Goal: Task Accomplishment & Management: Manage account settings

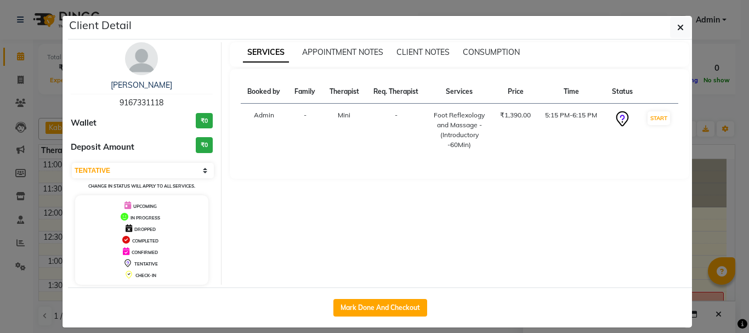
select select "7"
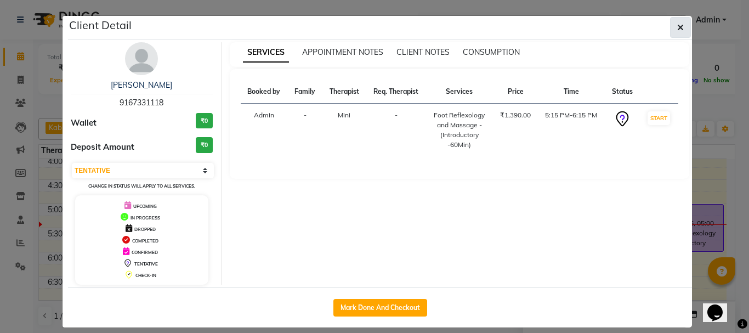
click at [677, 28] on icon "button" at bounding box center [680, 27] width 7 height 9
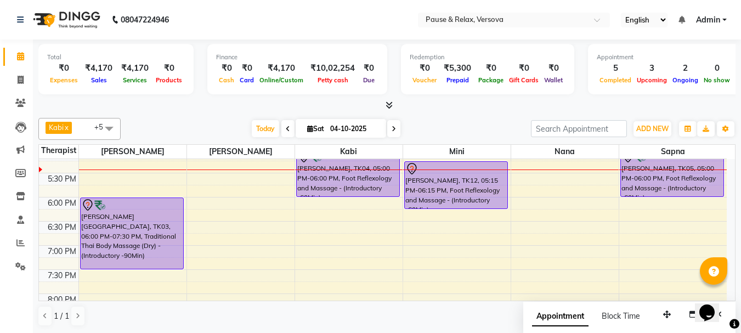
scroll to position [316, 0]
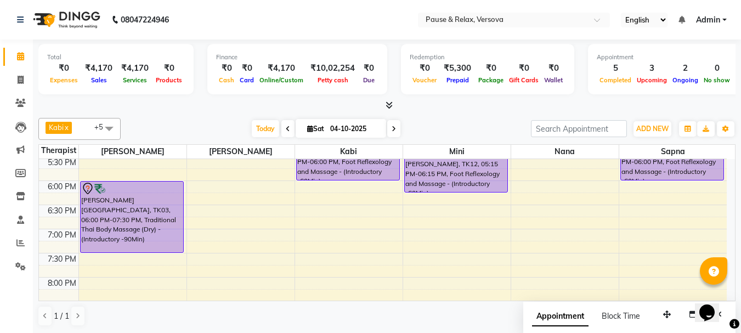
click at [238, 200] on div "11:00 AM 11:30 AM 12:00 PM 12:30 PM 1:00 PM 1:30 PM 2:00 PM 2:30 PM 3:00 PM 3:3…" at bounding box center [383, 108] width 688 height 530
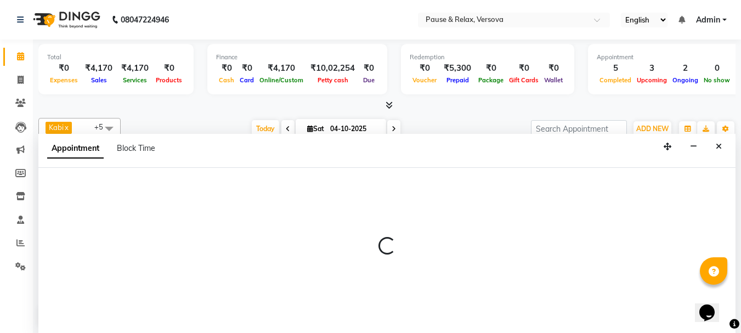
select select "53336"
select select "tentative"
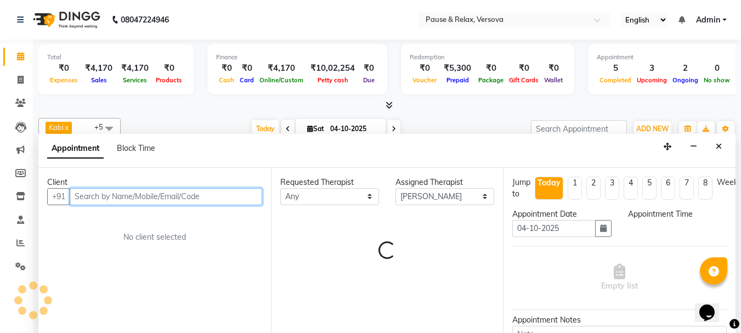
scroll to position [1, 0]
select select "1095"
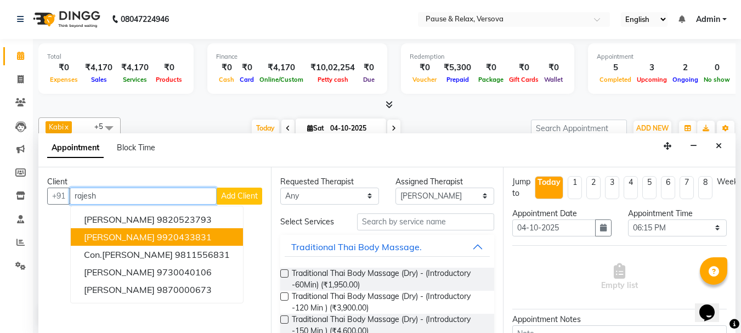
click at [165, 237] on ngb-highlight "9920433831" at bounding box center [184, 236] width 55 height 11
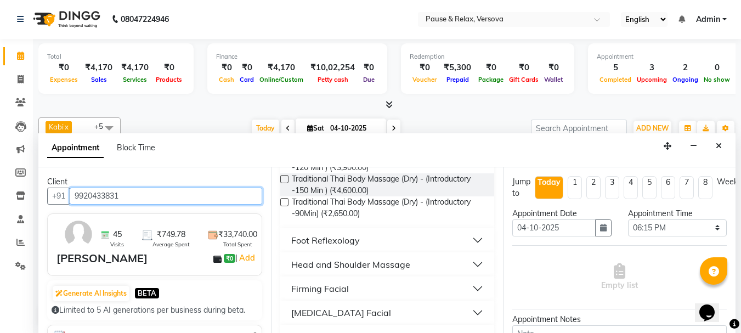
scroll to position [144, 0]
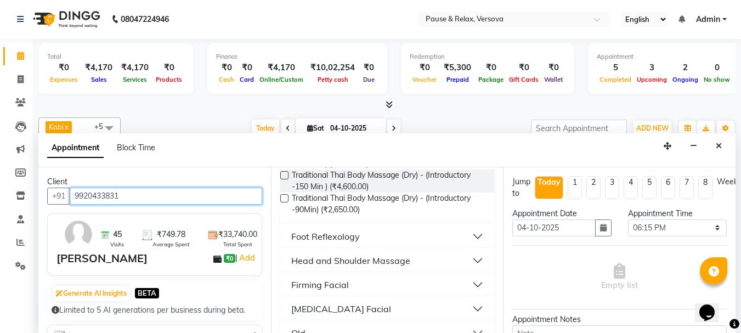
type input "9920433831"
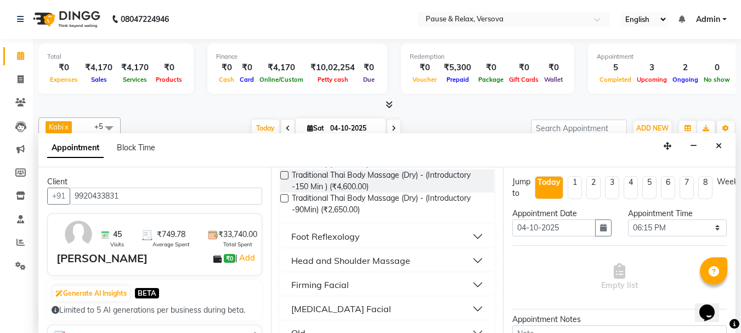
click at [468, 236] on button "Foot Reflexology" at bounding box center [388, 237] width 206 height 20
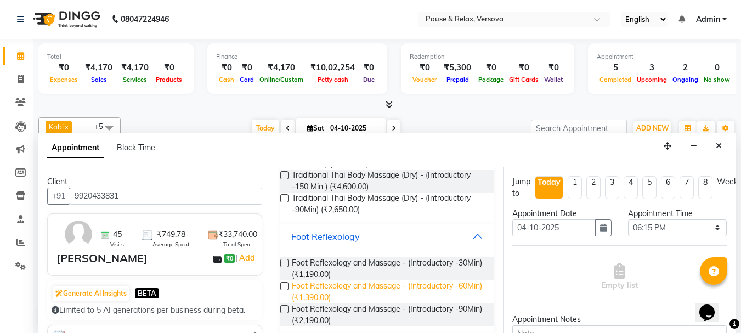
click at [414, 288] on span "Foot Reflexology and Massage - (Introductory -60Min) (₹1,390.00)" at bounding box center [389, 291] width 194 height 23
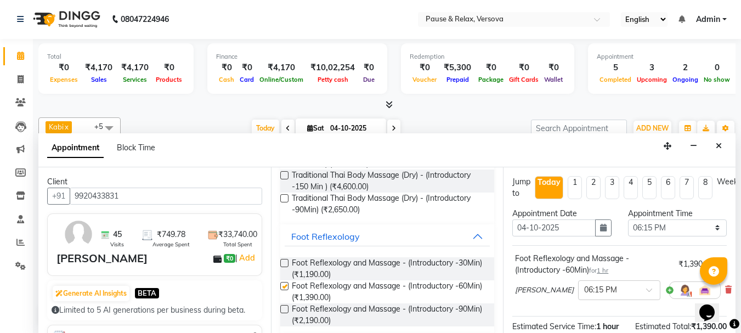
checkbox input "false"
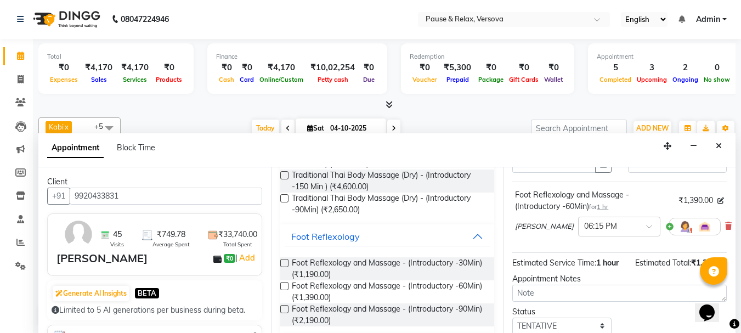
scroll to position [143, 0]
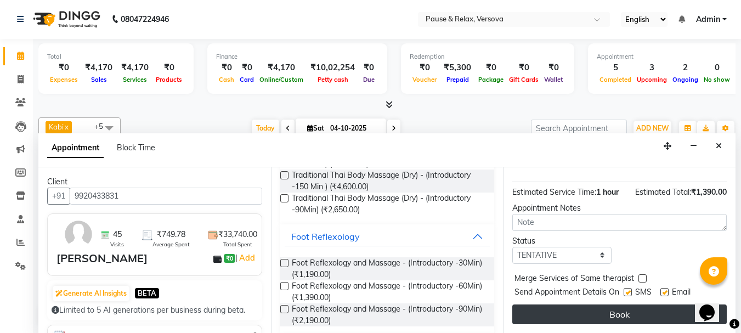
drag, startPoint x: 665, startPoint y: 282, endPoint x: 657, endPoint y: 299, distance: 18.7
click at [665, 288] on label at bounding box center [664, 292] width 8 height 8
click at [665, 290] on input "checkbox" at bounding box center [663, 293] width 7 height 7
checkbox input "false"
click at [655, 304] on button "Book" at bounding box center [619, 314] width 214 height 20
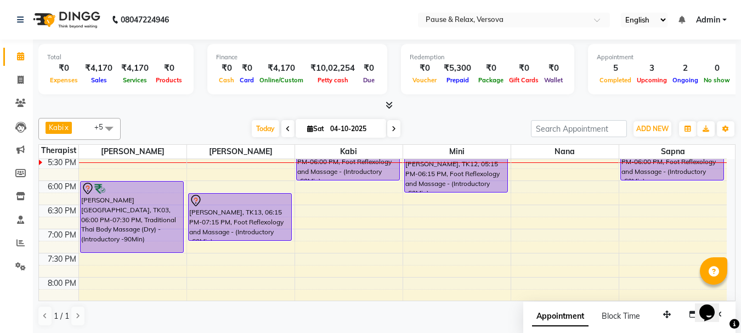
scroll to position [240, 0]
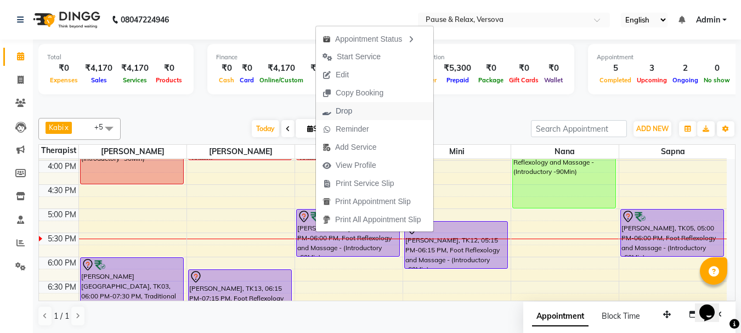
click at [340, 106] on span "Drop" at bounding box center [344, 111] width 16 height 12
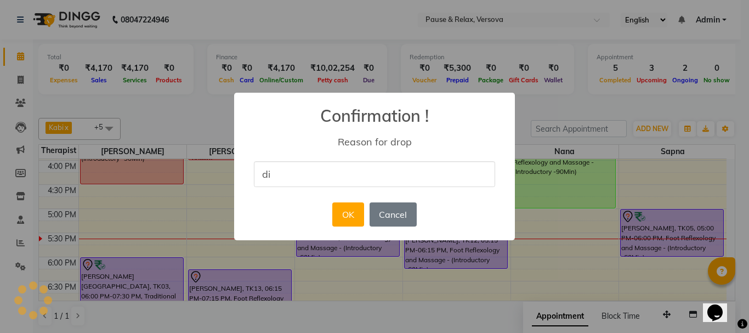
type input "didnt show up"
click at [347, 216] on button "OK" at bounding box center [347, 214] width 31 height 24
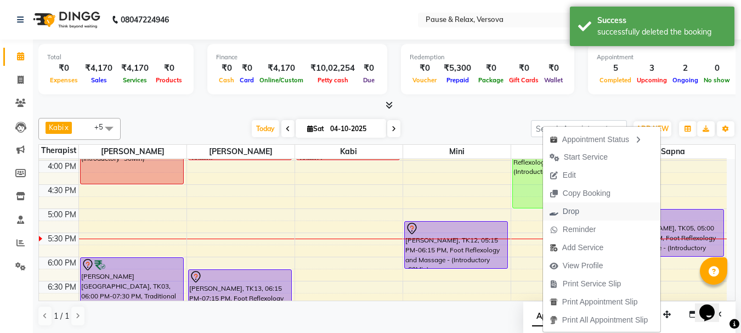
click at [567, 213] on span "Drop" at bounding box center [571, 212] width 16 height 12
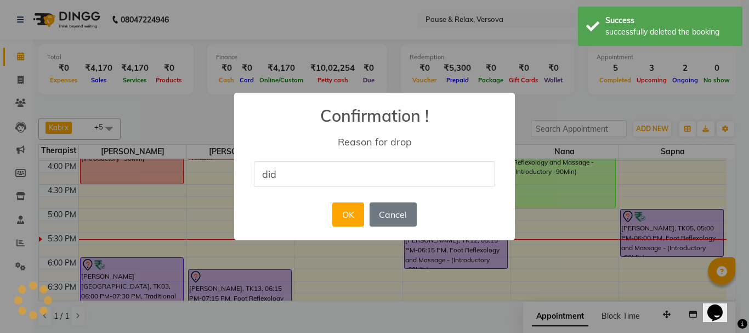
type input "didnt show up"
click at [351, 213] on button "OK" at bounding box center [347, 214] width 31 height 24
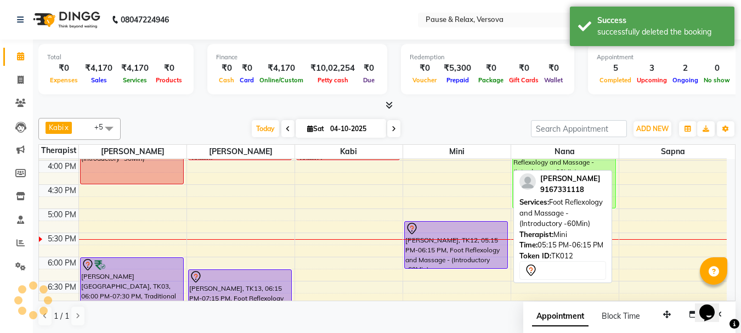
click at [438, 229] on div at bounding box center [455, 228] width 101 height 13
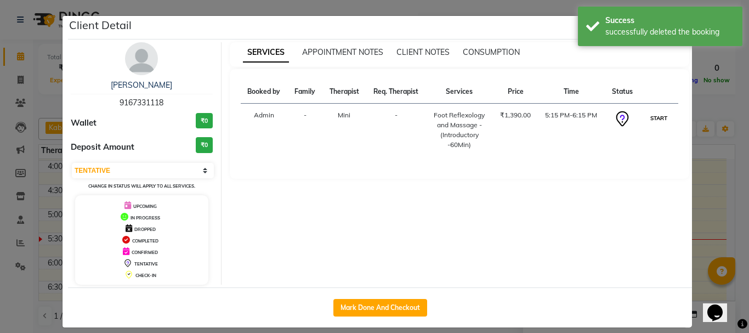
click at [654, 118] on button "START" at bounding box center [659, 118] width 22 height 14
select select "1"
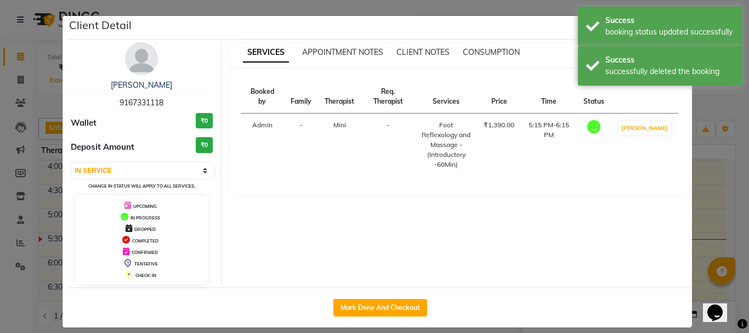
click at [709, 210] on ngb-modal-window "Client Detail [PERSON_NAME] 9167331118 Wallet ₹0 Deposit Amount ₹0 Select IN SE…" at bounding box center [374, 166] width 749 height 333
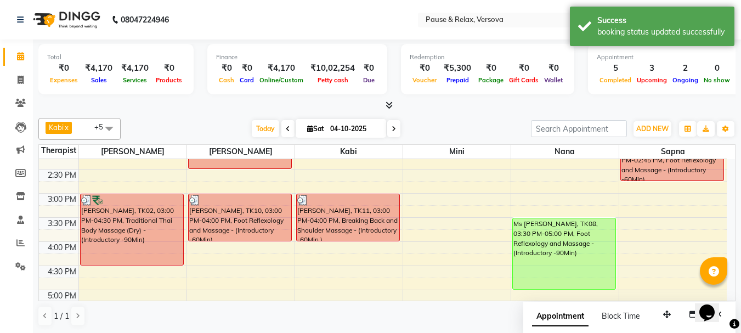
scroll to position [156, 0]
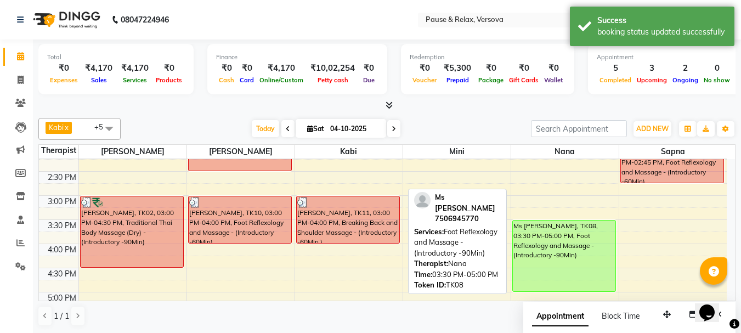
click at [590, 236] on div "Ms [PERSON_NAME], TK08, 03:30 PM-05:00 PM, Foot Reflexology and Massage - (Intr…" at bounding box center [564, 255] width 103 height 71
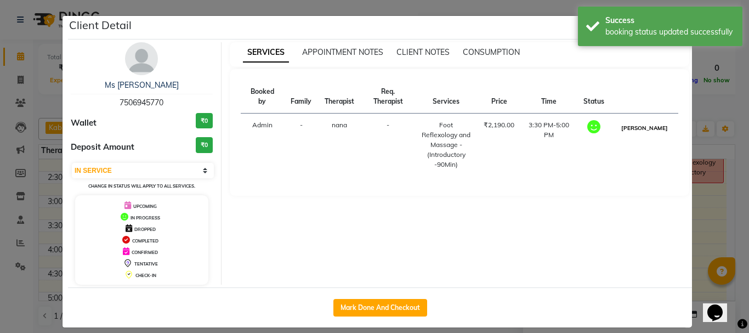
drag, startPoint x: 644, startPoint y: 127, endPoint x: 637, endPoint y: 135, distance: 10.5
click at [643, 129] on button "[PERSON_NAME]" at bounding box center [645, 128] width 52 height 14
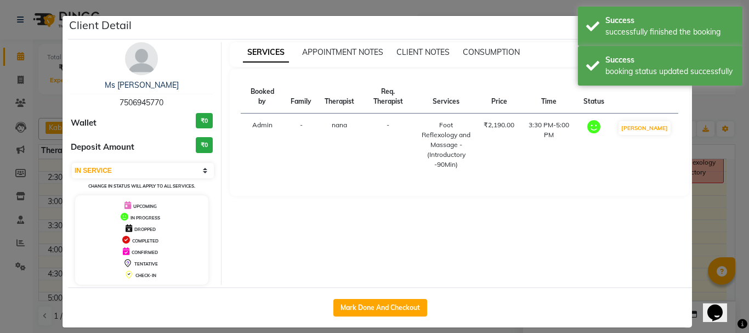
select select "3"
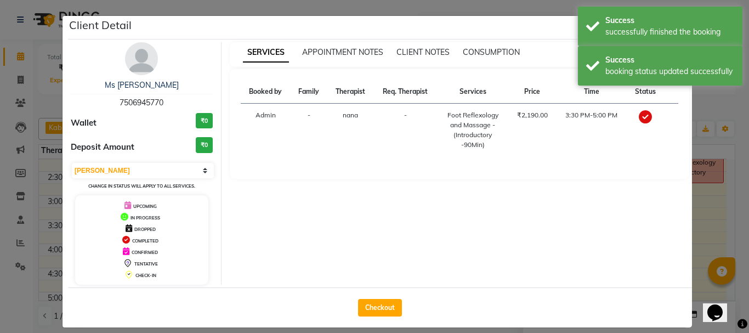
drag, startPoint x: 372, startPoint y: 307, endPoint x: 749, endPoint y: 229, distance: 384.4
click at [372, 308] on button "Checkout" at bounding box center [380, 308] width 44 height 18
select select "6832"
select select "service"
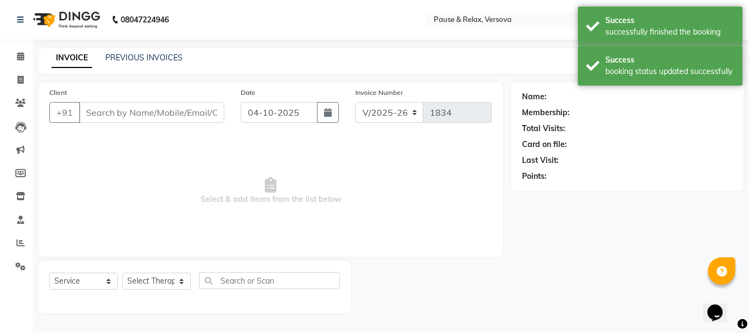
type input "7506945770"
select select "92407"
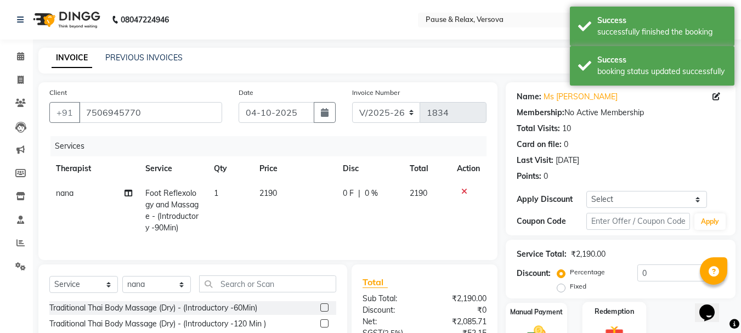
scroll to position [118, 0]
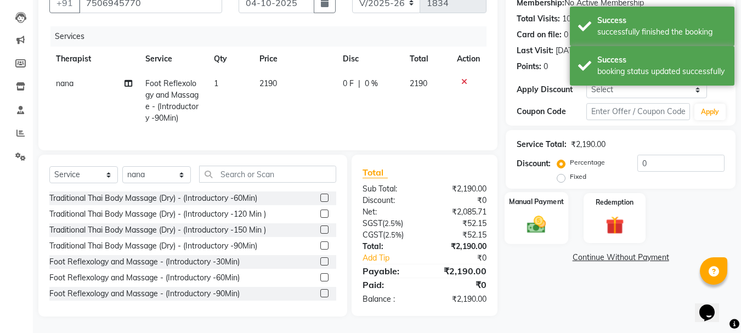
click at [544, 197] on label "Manual Payment" at bounding box center [536, 201] width 55 height 10
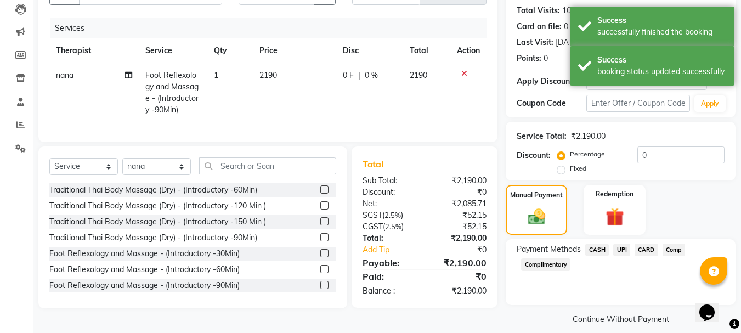
click at [652, 249] on span "CARD" at bounding box center [647, 250] width 24 height 13
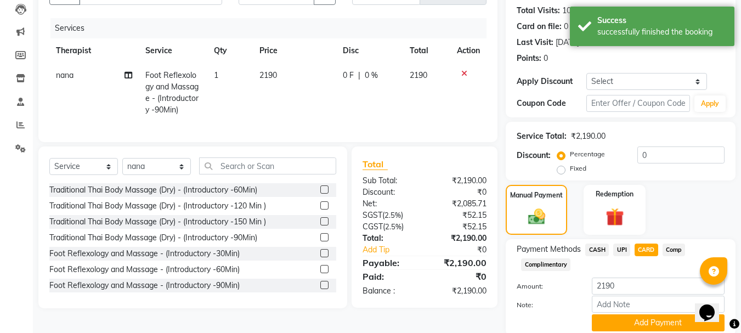
scroll to position [160, 0]
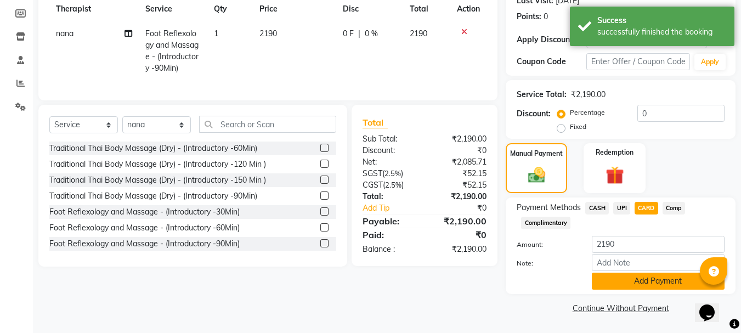
click at [630, 287] on button "Add Payment" at bounding box center [658, 281] width 133 height 17
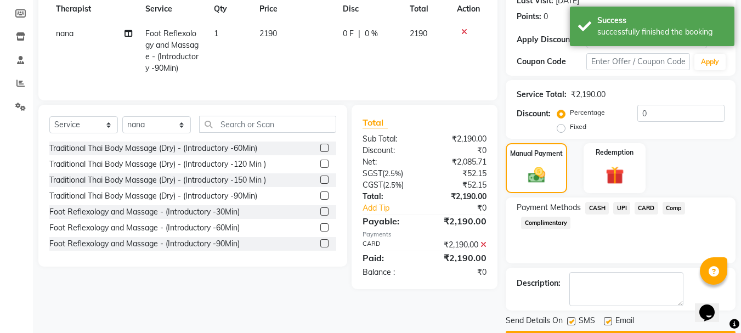
scroll to position [191, 0]
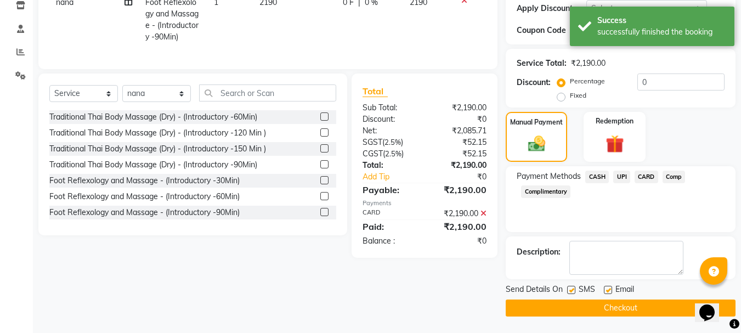
click at [607, 291] on label at bounding box center [608, 290] width 8 height 8
click at [607, 291] on input "checkbox" at bounding box center [607, 290] width 7 height 7
checkbox input "false"
click at [612, 308] on button "Checkout" at bounding box center [621, 307] width 230 height 17
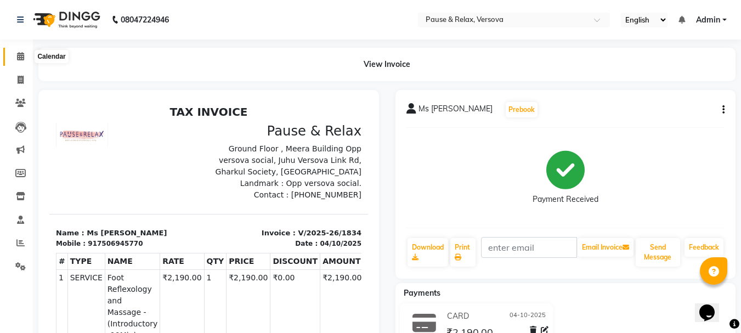
click at [21, 56] on icon at bounding box center [20, 56] width 7 height 8
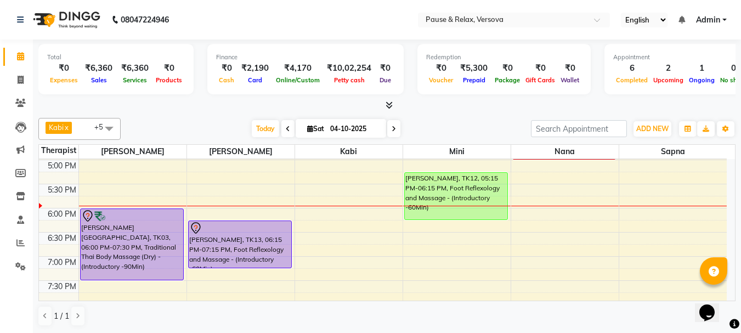
scroll to position [296, 0]
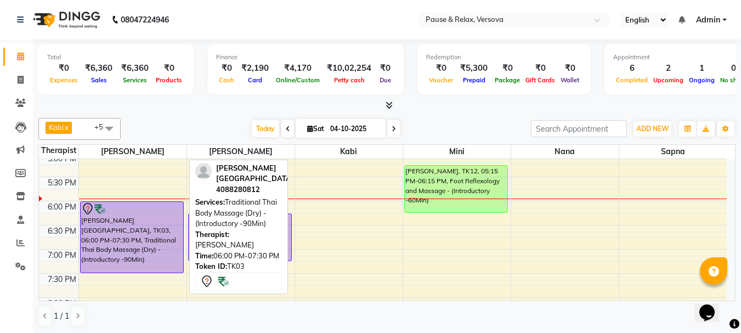
click at [148, 212] on div at bounding box center [131, 208] width 101 height 13
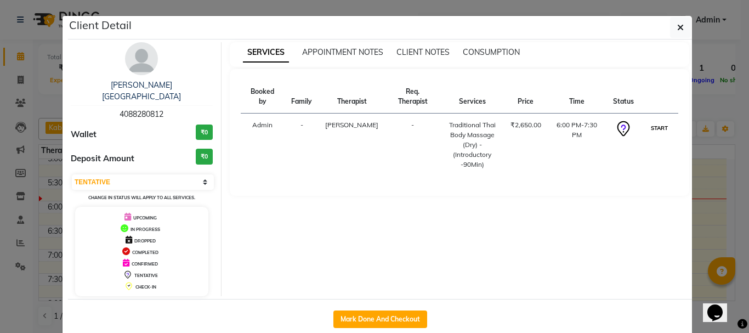
click at [648, 124] on button "START" at bounding box center [659, 128] width 22 height 14
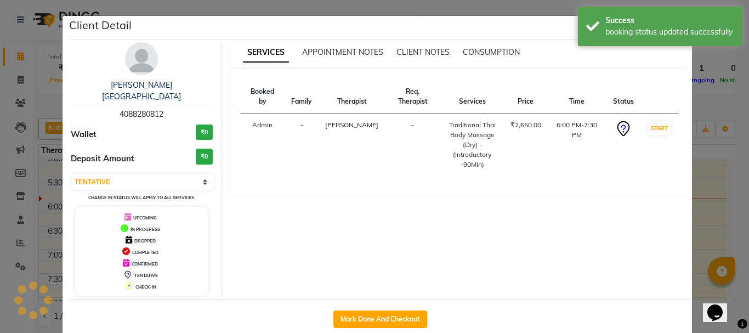
select select "1"
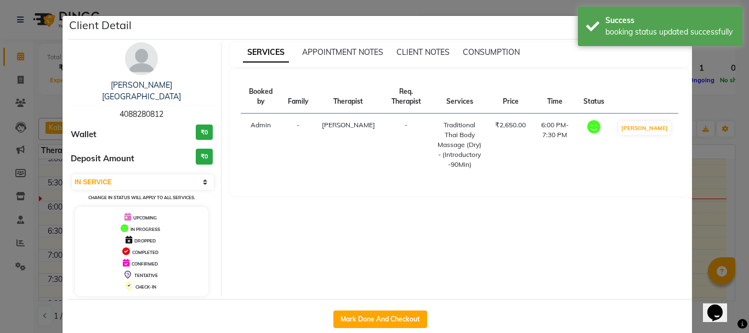
click at [704, 216] on ngb-modal-window "Client Detail [PERSON_NAME][GEOGRAPHIC_DATA] 4088280812 Wallet ₹0 Deposit Amoun…" at bounding box center [374, 166] width 749 height 333
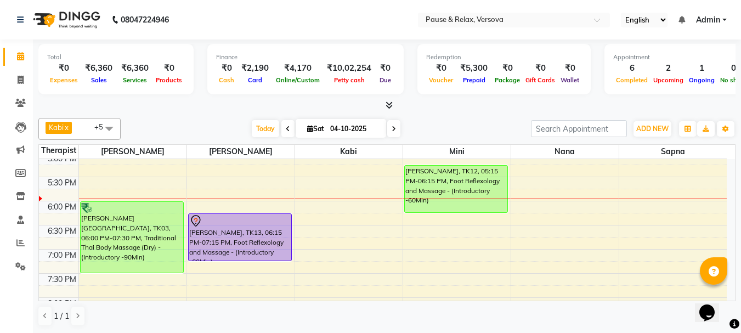
click at [393, 128] on icon at bounding box center [394, 129] width 4 height 7
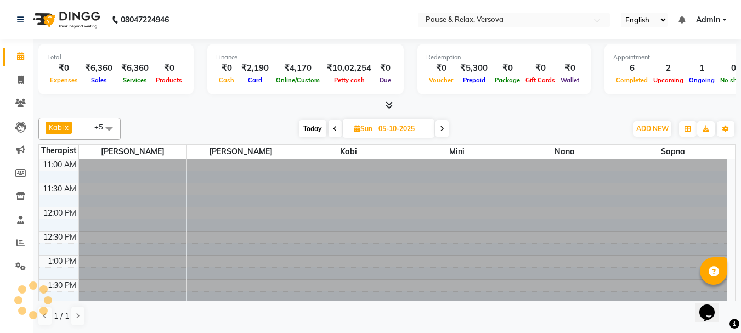
scroll to position [290, 0]
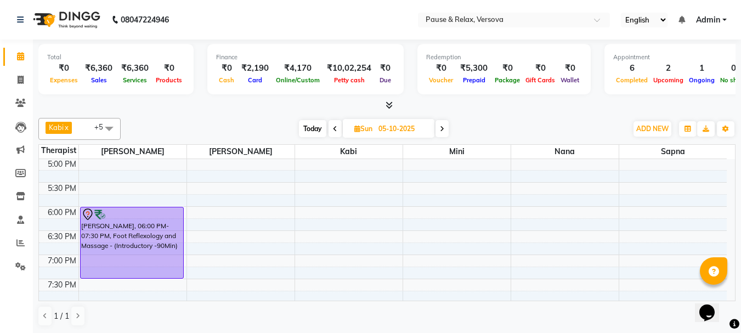
click at [335, 130] on icon at bounding box center [335, 129] width 4 height 7
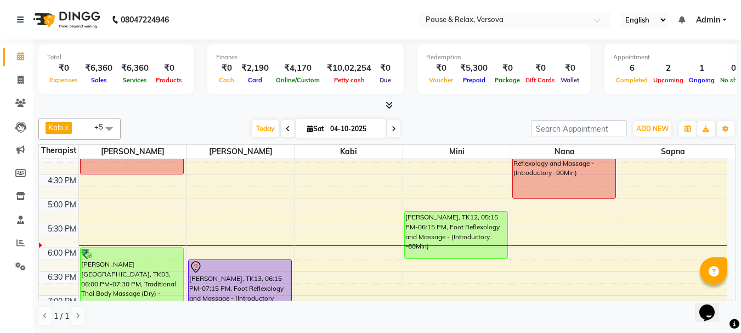
scroll to position [293, 0]
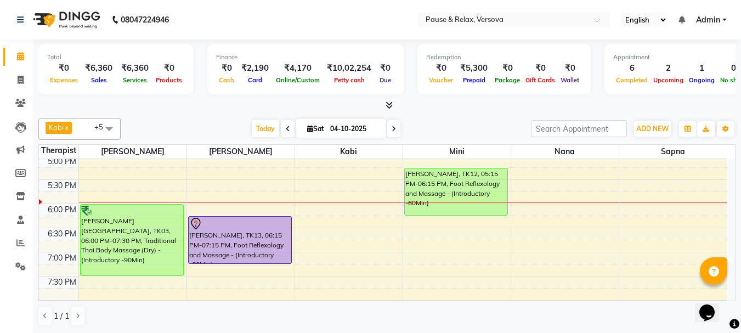
click at [389, 128] on span at bounding box center [393, 128] width 13 height 17
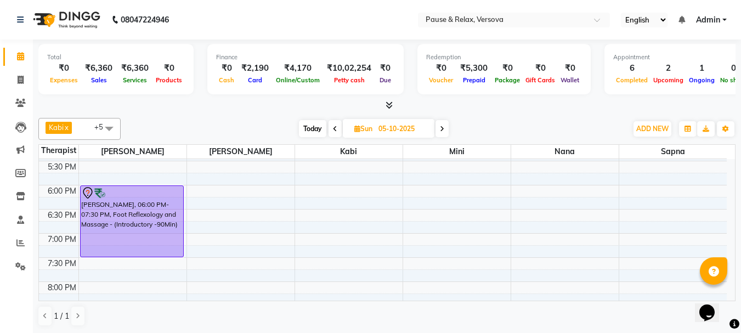
scroll to position [309, 0]
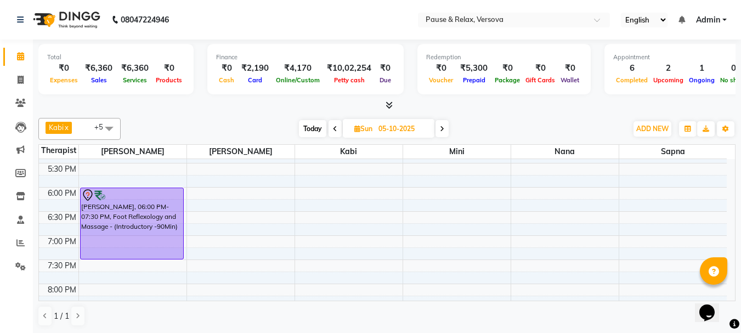
click at [335, 129] on icon at bounding box center [335, 129] width 4 height 7
type input "04-10-2025"
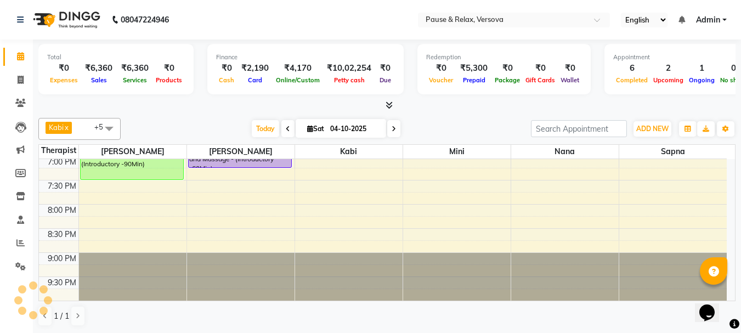
scroll to position [302, 0]
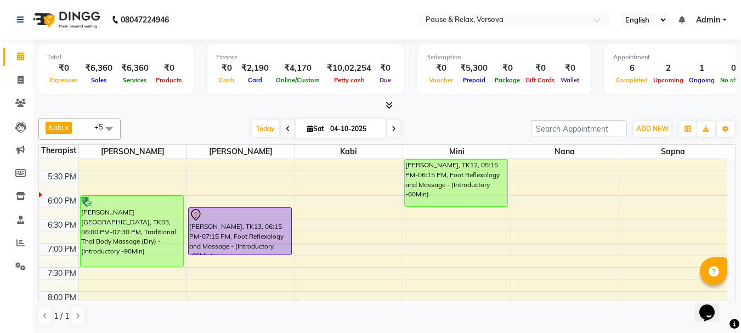
click at [664, 199] on div "11:00 AM 11:30 AM 12:00 PM 12:30 PM 1:00 PM 1:30 PM 2:00 PM 2:30 PM 3:00 PM 3:3…" at bounding box center [383, 122] width 688 height 530
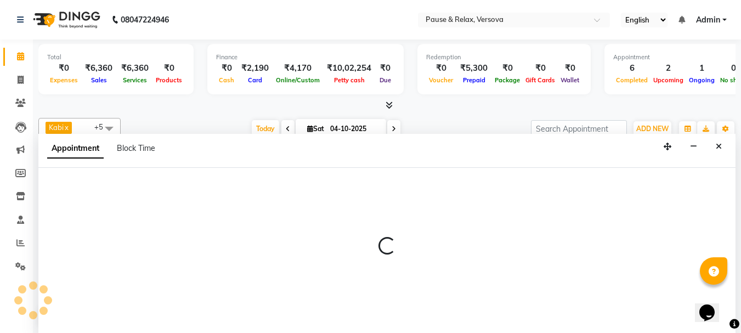
select select "93075"
select select "tentative"
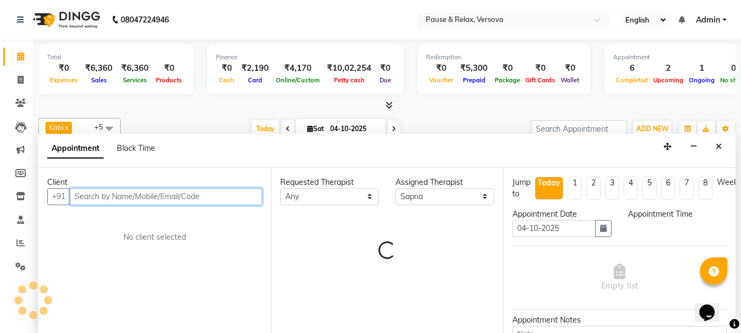
scroll to position [1, 0]
select select "1080"
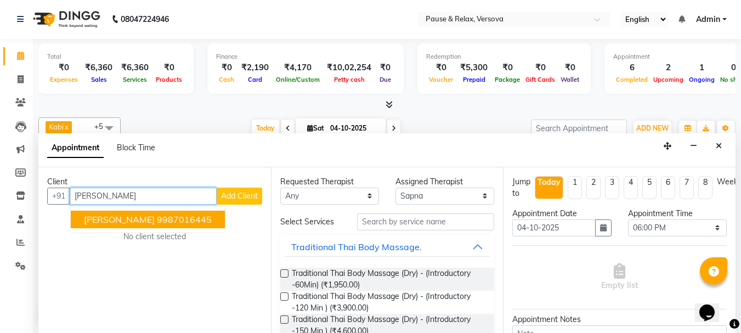
click at [197, 224] on ngb-highlight "9987016445" at bounding box center [184, 219] width 55 height 11
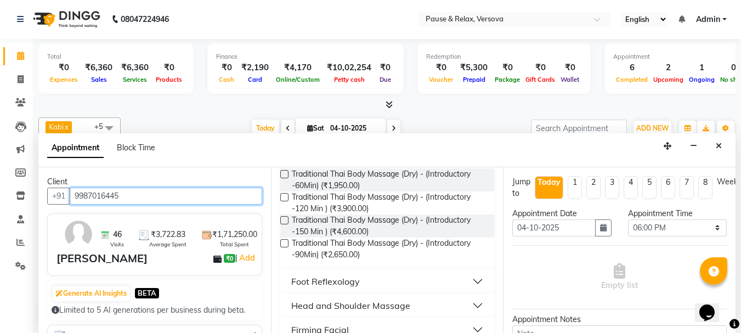
scroll to position [144, 0]
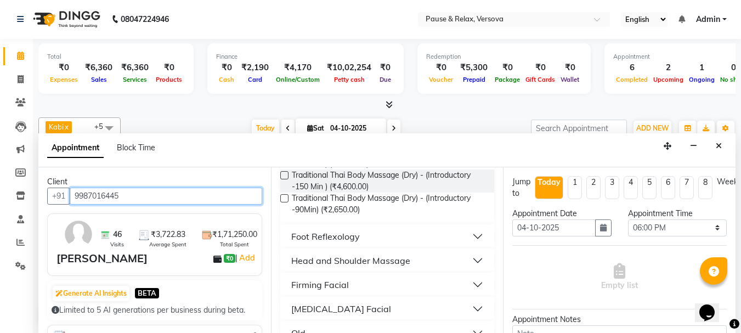
type input "9987016445"
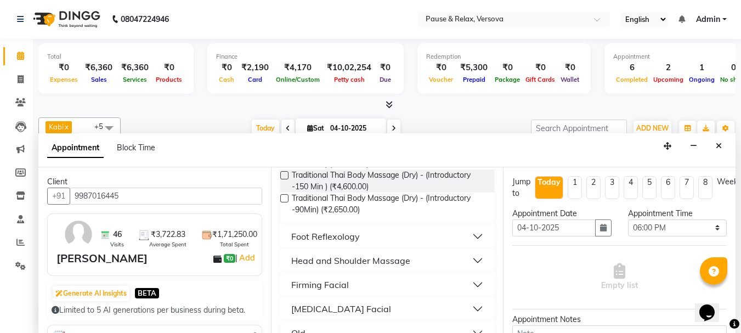
click at [467, 236] on button "Foot Reflexology" at bounding box center [388, 237] width 206 height 20
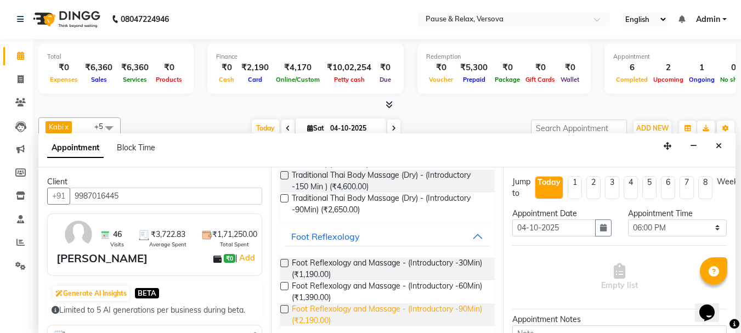
click at [325, 307] on span "Foot Reflexology and Massage - (Introductory -90Min) (₹2,190.00)" at bounding box center [389, 314] width 194 height 23
checkbox input "false"
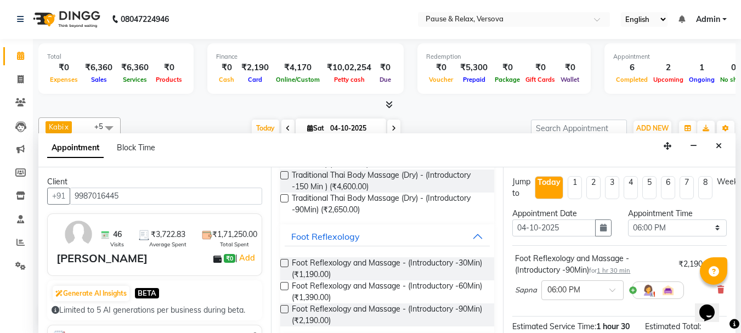
scroll to position [154, 0]
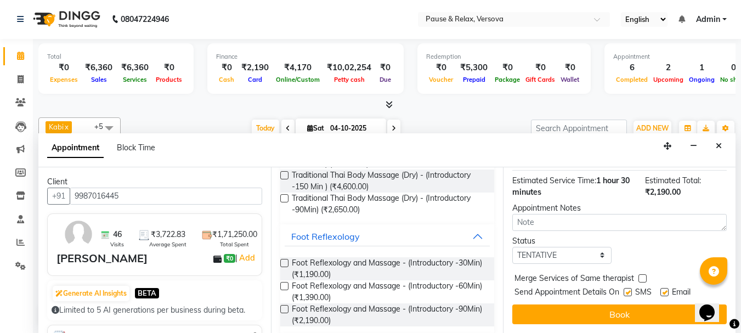
click at [663, 288] on label at bounding box center [664, 292] width 8 height 8
click at [663, 290] on input "checkbox" at bounding box center [663, 293] width 7 height 7
checkbox input "false"
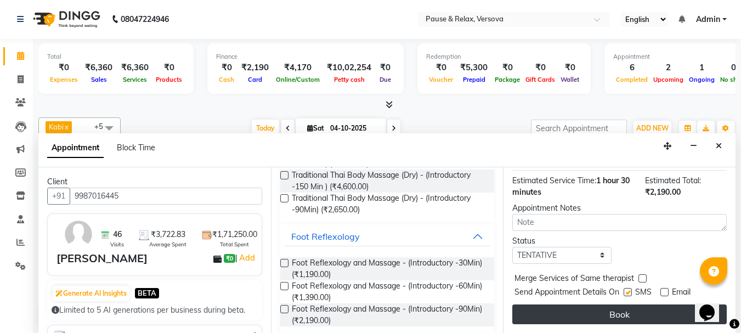
click at [660, 304] on button "Book" at bounding box center [619, 314] width 214 height 20
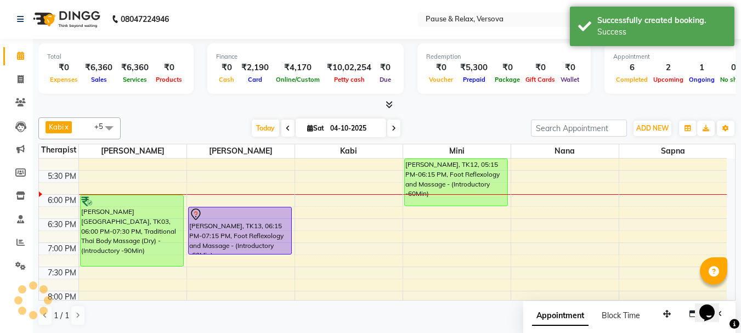
scroll to position [0, 0]
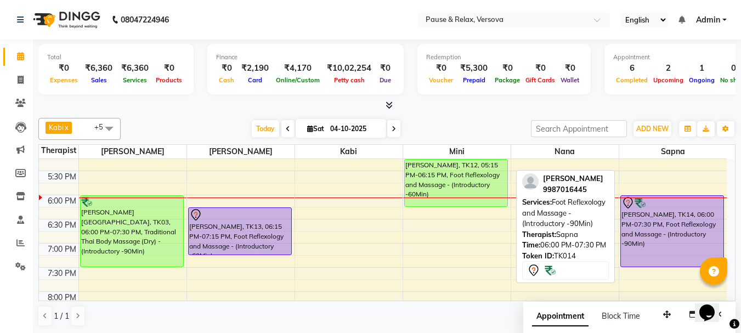
click at [662, 225] on div "[PERSON_NAME], TK07, 01:45 PM-02:45 PM, Foot Reflexology and Massage - (Introdu…" at bounding box center [673, 122] width 108 height 530
click at [662, 225] on div "[PERSON_NAME], TK14, 06:00 PM-07:30 PM, Foot Reflexology and Massage - (Introdu…" at bounding box center [672, 231] width 103 height 71
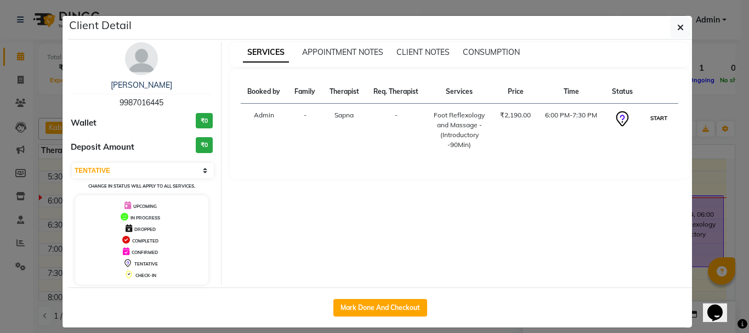
click at [663, 118] on button "START" at bounding box center [659, 118] width 22 height 14
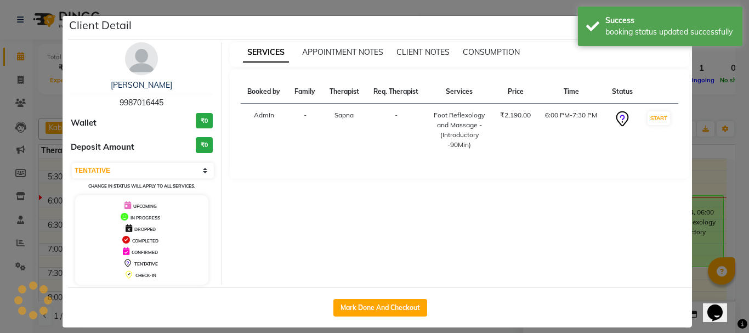
click at [708, 178] on ngb-modal-window "Client Detail [PERSON_NAME] 9987016445 Wallet ₹0 Deposit Amount ₹0 Select IN SE…" at bounding box center [374, 166] width 749 height 333
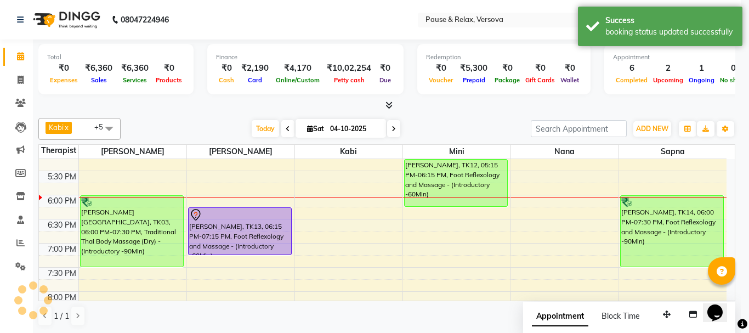
select select "1"
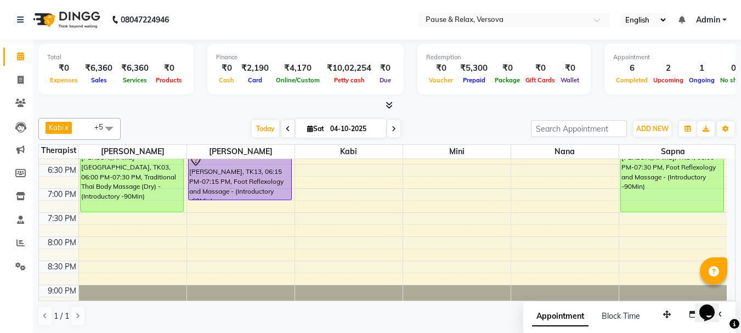
scroll to position [345, 0]
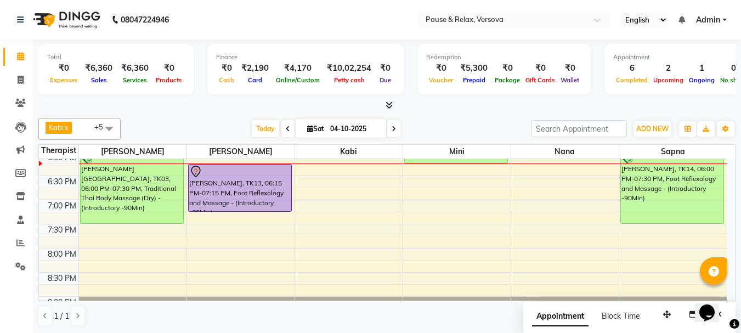
click at [569, 182] on div "11:00 AM 11:30 AM 12:00 PM 12:30 PM 1:00 PM 1:30 PM 2:00 PM 2:30 PM 3:00 PM 3:3…" at bounding box center [383, 79] width 688 height 530
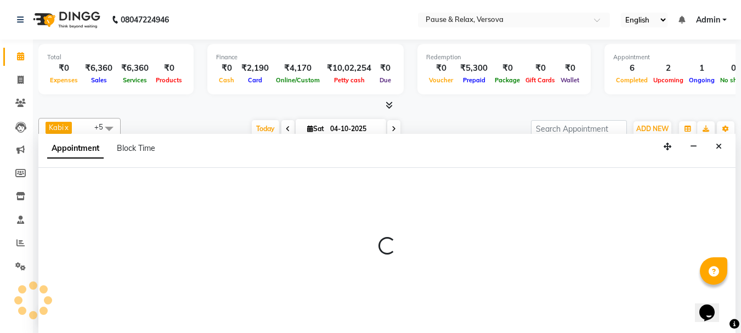
select select "92407"
select select "1110"
select select "tentative"
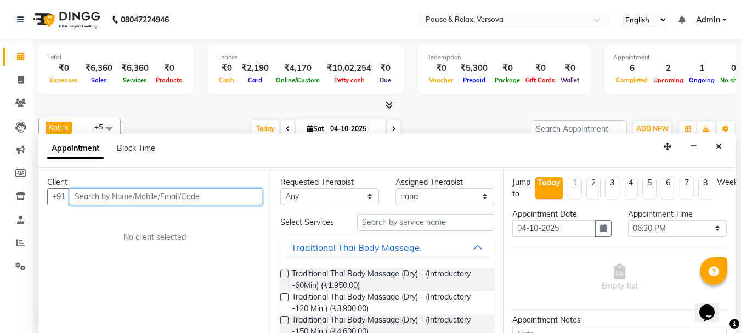
scroll to position [1, 0]
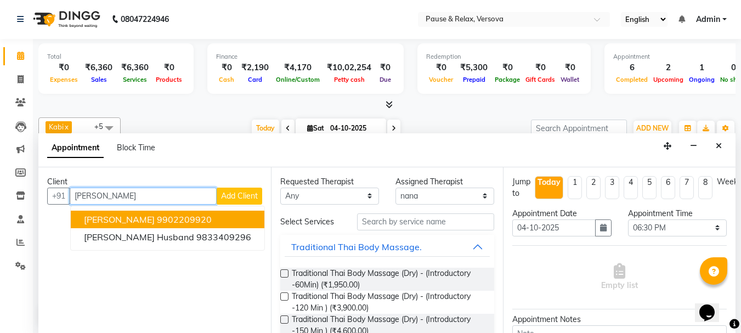
click at [191, 214] on button "[PERSON_NAME] 9902209920" at bounding box center [168, 220] width 194 height 18
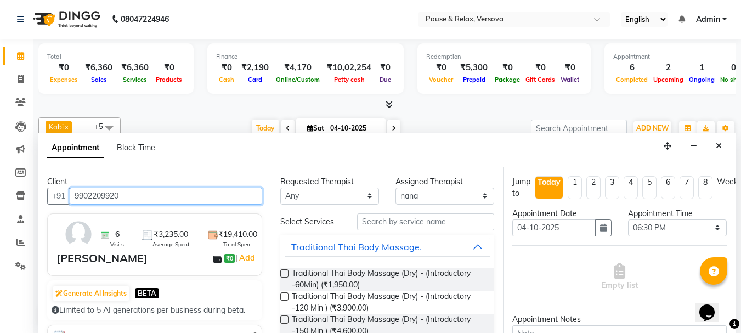
scroll to position [165, 0]
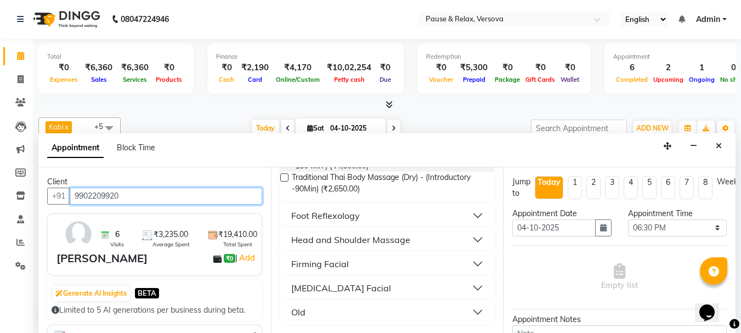
type input "9902209920"
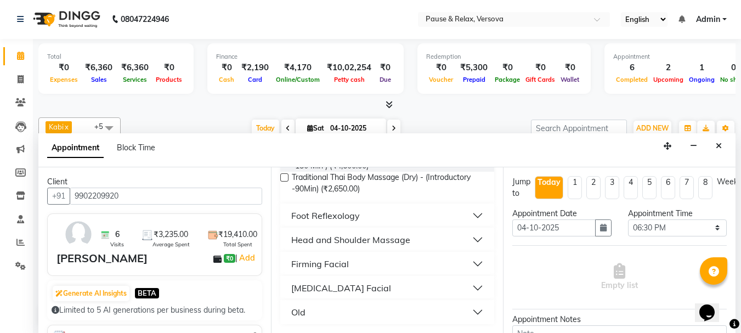
click at [467, 215] on button "Foot Reflexology" at bounding box center [388, 216] width 206 height 20
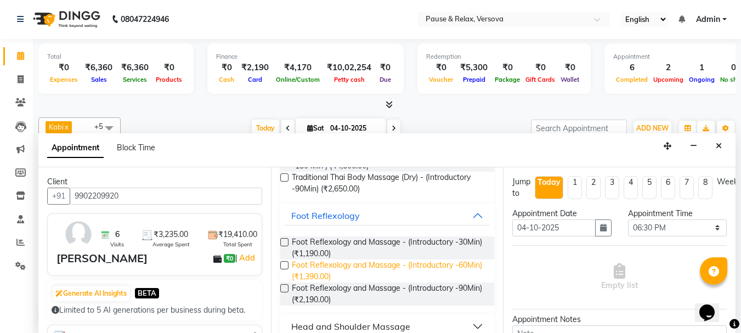
click at [347, 262] on span "Foot Reflexology and Massage - (Introductory -60Min) (₹1,390.00)" at bounding box center [389, 270] width 194 height 23
checkbox input "false"
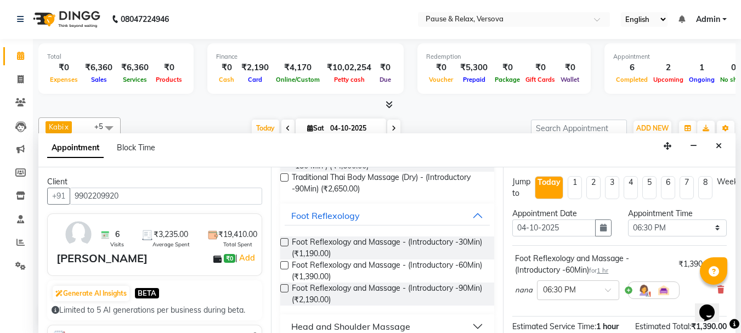
scroll to position [143, 0]
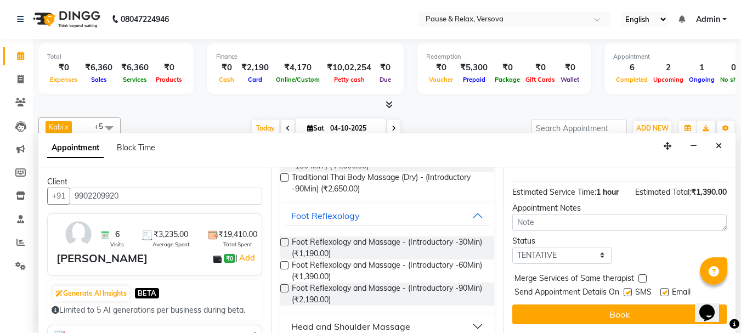
click at [663, 288] on label at bounding box center [664, 292] width 8 height 8
click at [663, 290] on input "checkbox" at bounding box center [663, 293] width 7 height 7
checkbox input "false"
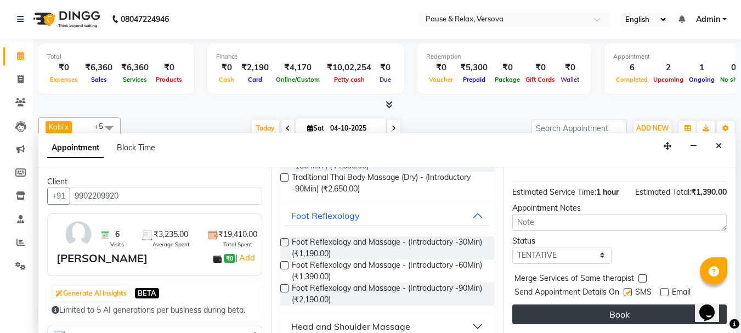
click at [660, 308] on button "Book" at bounding box center [619, 314] width 214 height 20
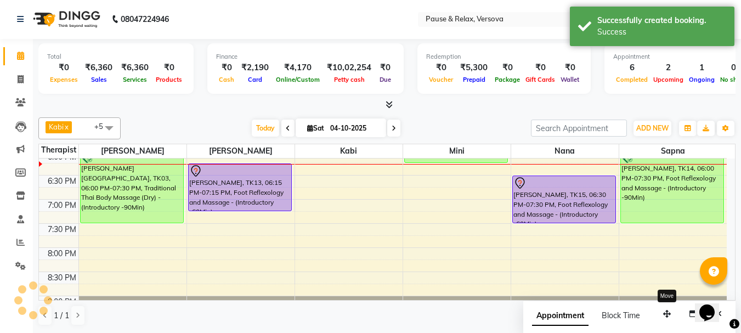
scroll to position [0, 0]
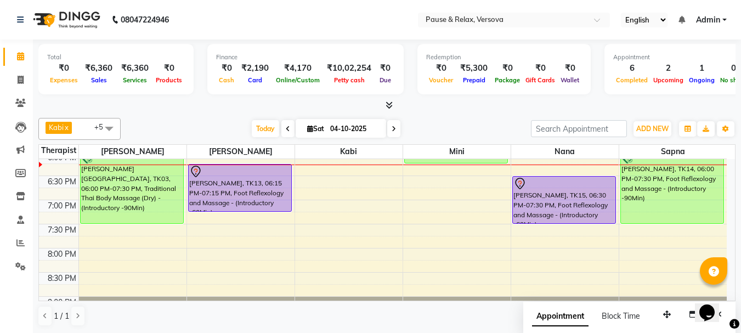
click at [367, 229] on div "11:00 AM 11:30 AM 12:00 PM 12:30 PM 1:00 PM 1:30 PM 2:00 PM 2:30 PM 3:00 PM 3:3…" at bounding box center [383, 79] width 688 height 530
select select "92319"
select select "tentative"
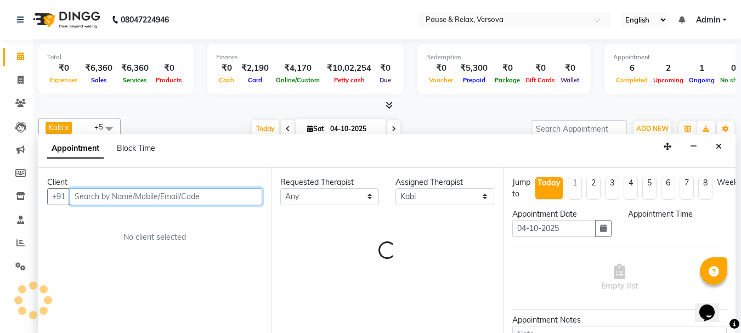
select select "1170"
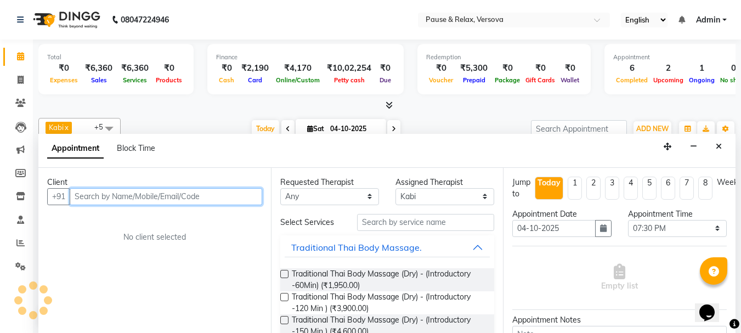
scroll to position [1, 0]
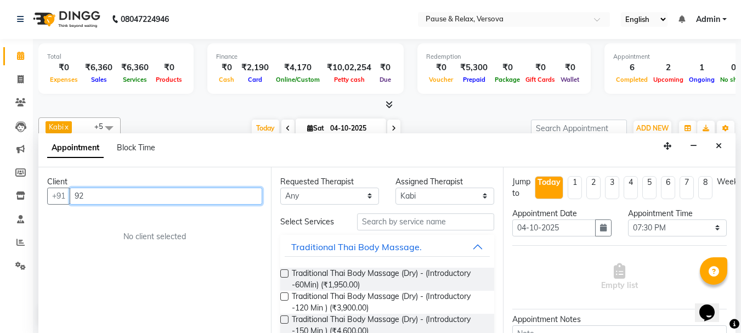
type input "92"
drag, startPoint x: 93, startPoint y: 196, endPoint x: 72, endPoint y: 196, distance: 20.3
click at [72, 196] on input "92" at bounding box center [166, 196] width 193 height 17
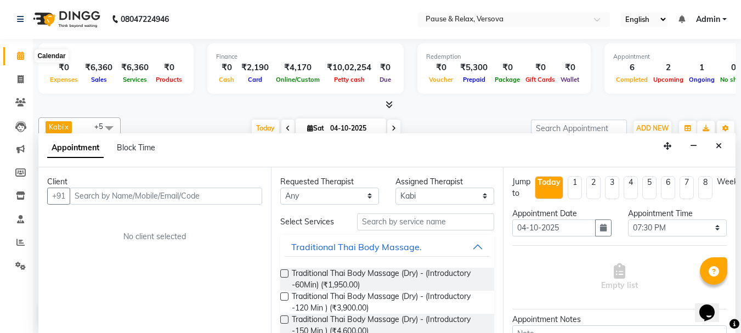
click at [21, 54] on icon at bounding box center [20, 56] width 7 height 8
drag, startPoint x: 24, startPoint y: 73, endPoint x: 23, endPoint y: 50, distance: 23.0
click at [24, 74] on span at bounding box center [20, 79] width 19 height 13
select select "service"
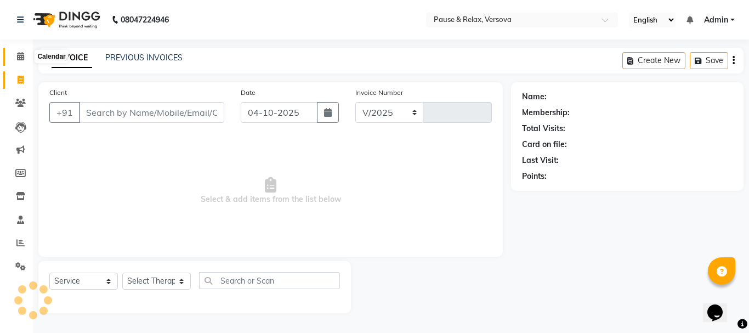
select select "6832"
type input "1835"
click at [23, 50] on span at bounding box center [20, 56] width 19 height 13
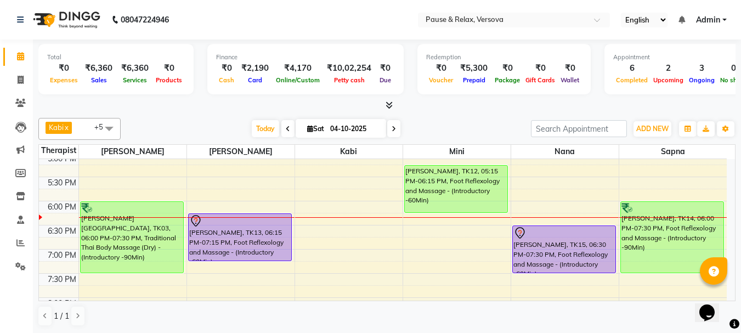
scroll to position [301, 0]
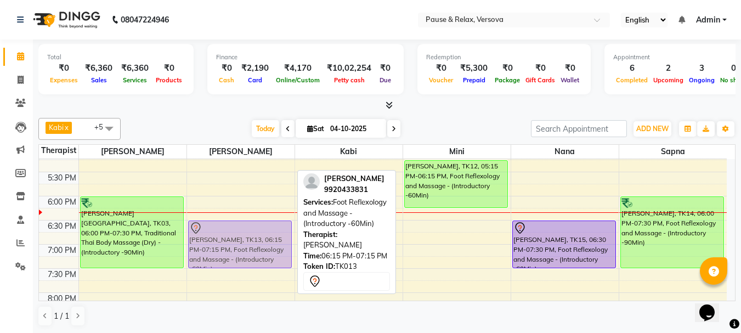
drag, startPoint x: 228, startPoint y: 216, endPoint x: 229, endPoint y: 227, distance: 10.5
click at [229, 227] on div "[PERSON_NAME], TK01, 01:00 PM-02:30 PM, Traditional Thai Body Massage (Dry) - (…" at bounding box center [241, 123] width 108 height 530
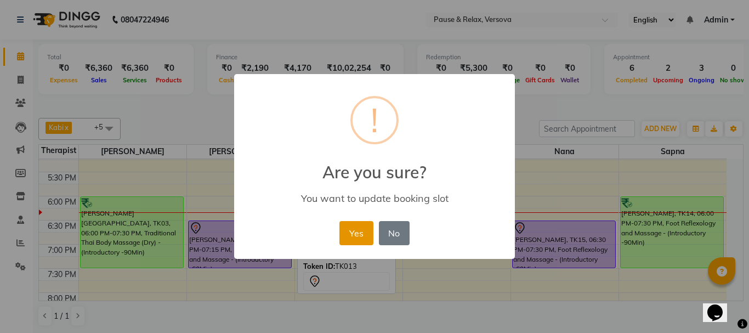
click at [372, 231] on button "Yes" at bounding box center [356, 233] width 33 height 24
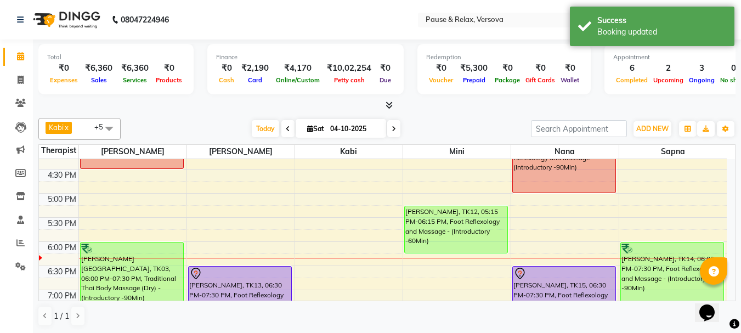
scroll to position [258, 0]
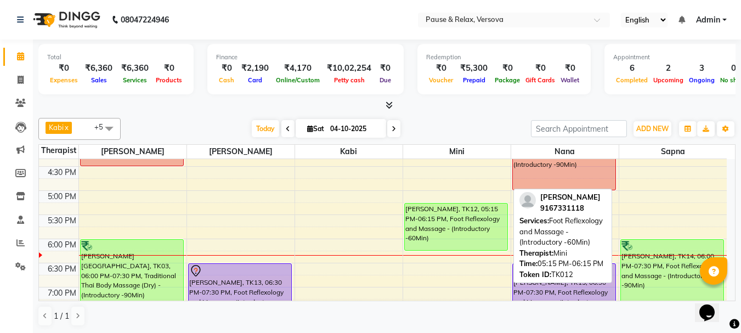
click at [451, 220] on div "[PERSON_NAME], TK12, 05:15 PM-06:15 PM, Foot Reflexology and Massage - (Introdu…" at bounding box center [456, 226] width 103 height 47
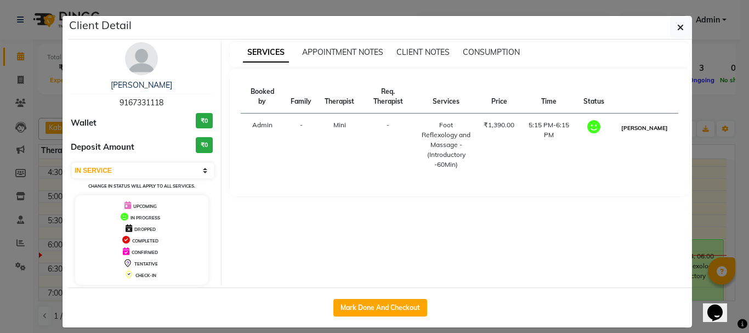
click at [644, 134] on button "[PERSON_NAME]" at bounding box center [645, 128] width 52 height 14
select select "3"
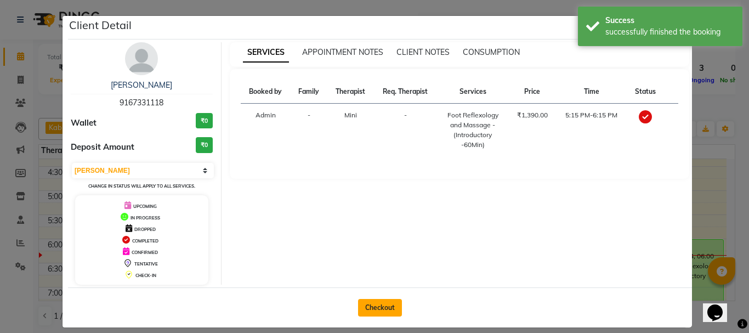
click at [360, 310] on button "Checkout" at bounding box center [380, 308] width 44 height 18
select select "6832"
select select "service"
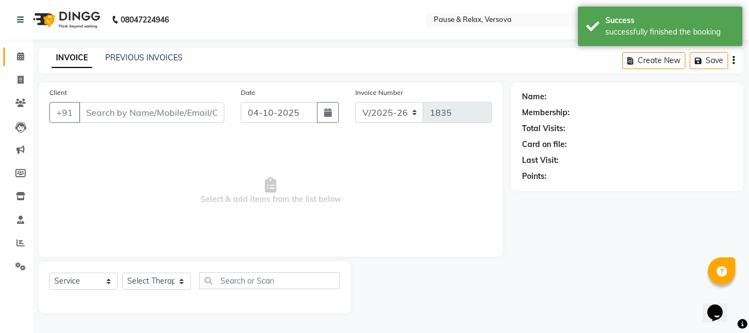
type input "9167331118"
select select "92489"
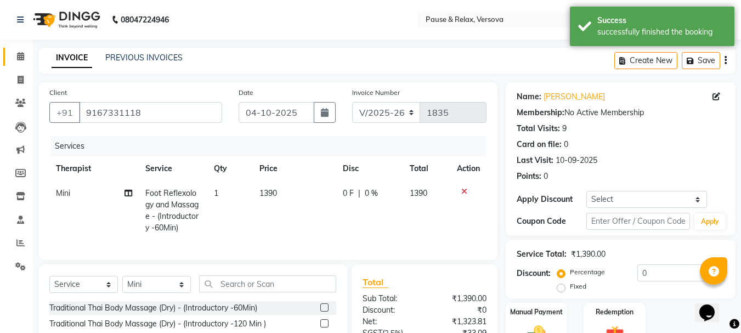
scroll to position [118, 0]
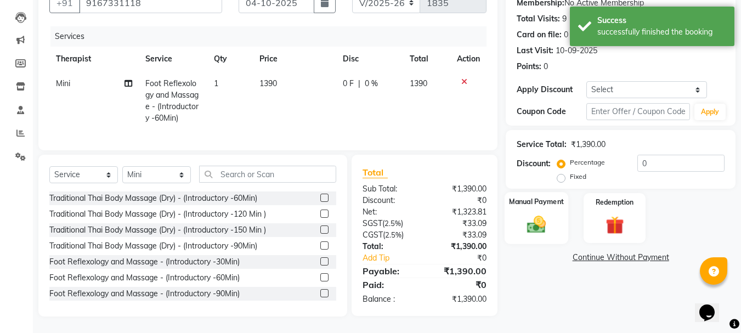
click at [539, 196] on label "Manual Payment" at bounding box center [536, 201] width 55 height 10
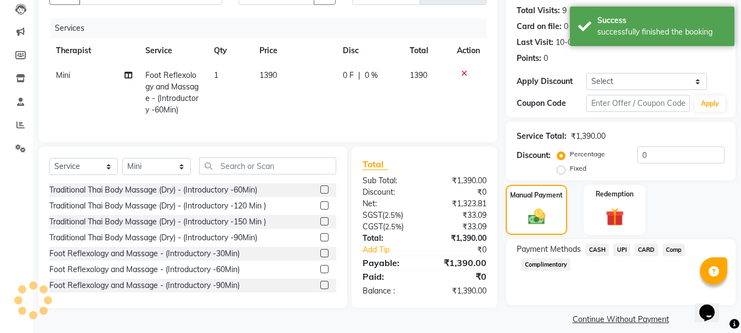
click at [620, 248] on span "UPI" at bounding box center [621, 250] width 17 height 13
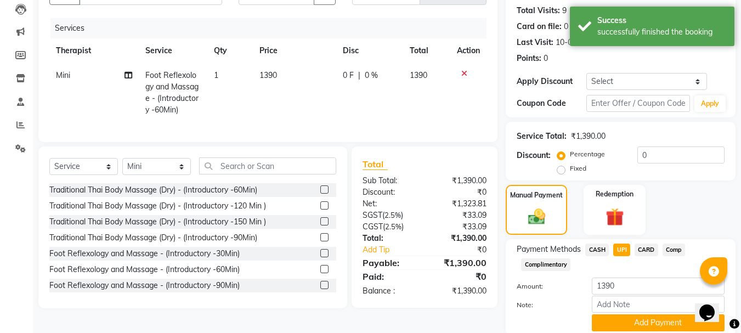
scroll to position [160, 0]
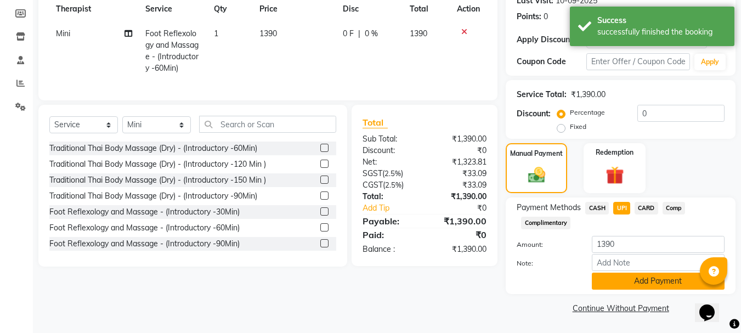
click at [649, 277] on button "Add Payment" at bounding box center [658, 281] width 133 height 17
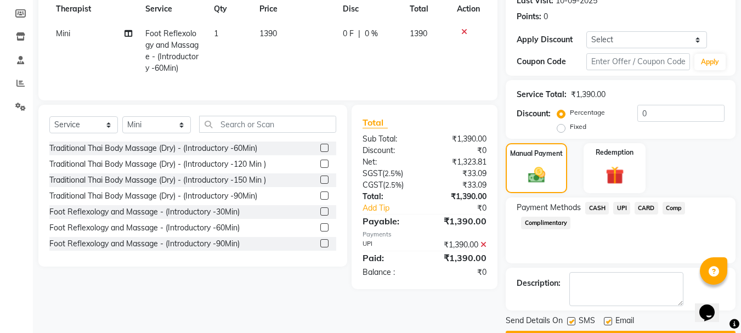
scroll to position [191, 0]
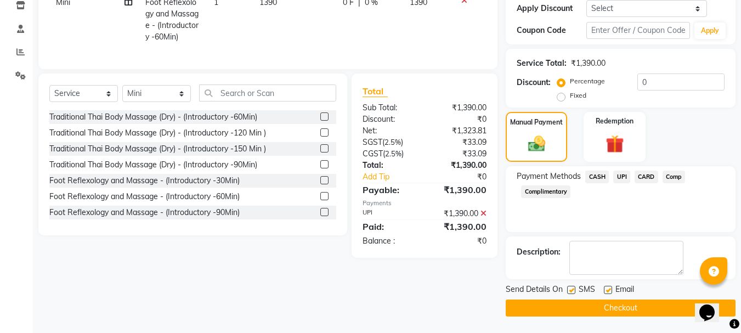
drag, startPoint x: 608, startPoint y: 293, endPoint x: 610, endPoint y: 303, distance: 10.6
click at [608, 295] on div at bounding box center [607, 292] width 7 height 12
click at [608, 291] on label at bounding box center [608, 290] width 8 height 8
click at [608, 291] on input "checkbox" at bounding box center [607, 290] width 7 height 7
checkbox input "false"
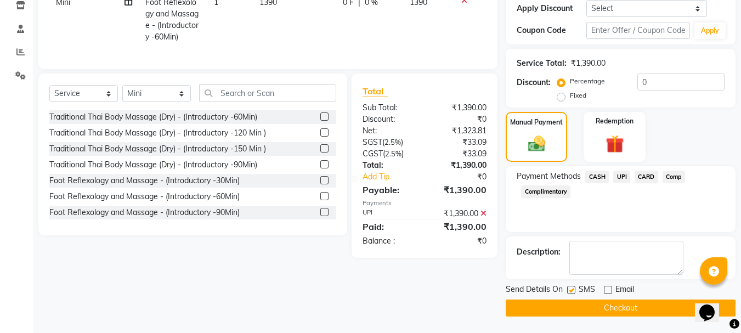
click at [613, 308] on button "Checkout" at bounding box center [621, 307] width 230 height 17
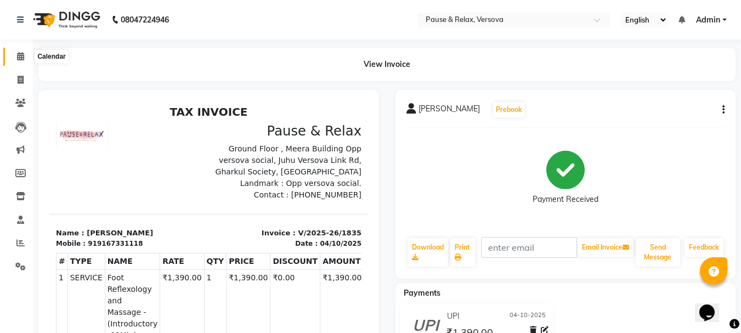
click at [20, 54] on icon at bounding box center [20, 56] width 7 height 8
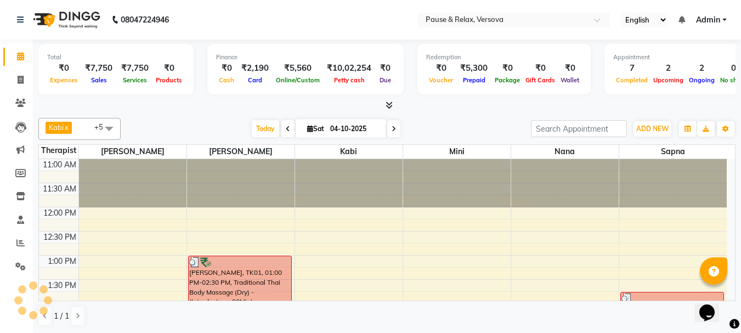
scroll to position [338, 0]
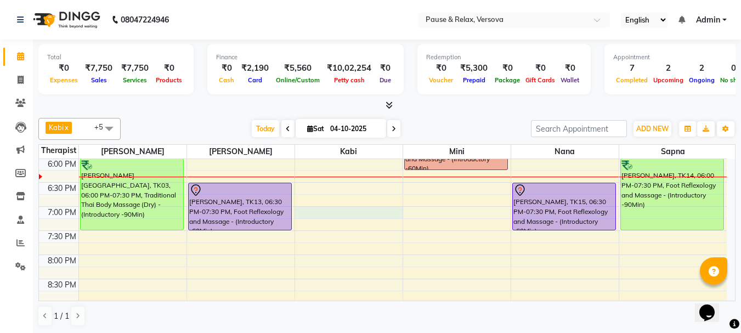
click at [342, 210] on div "11:00 AM 11:30 AM 12:00 PM 12:30 PM 1:00 PM 1:30 PM 2:00 PM 2:30 PM 3:00 PM 3:3…" at bounding box center [383, 86] width 688 height 530
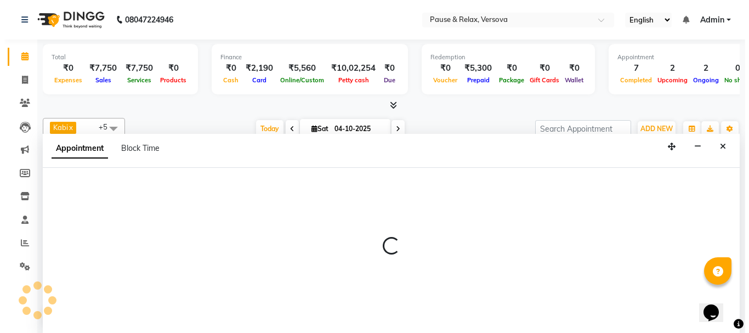
scroll to position [1, 0]
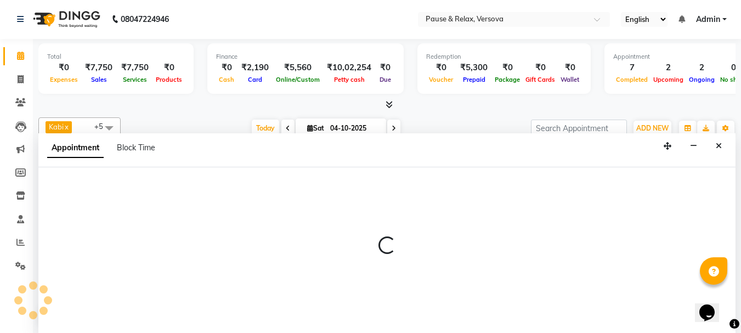
select select "92319"
select select "1140"
select select "tentative"
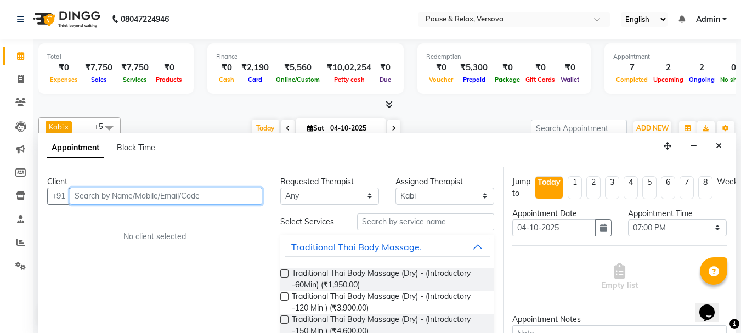
click at [164, 199] on input "text" at bounding box center [166, 196] width 193 height 17
type input "m"
type input "8920162519"
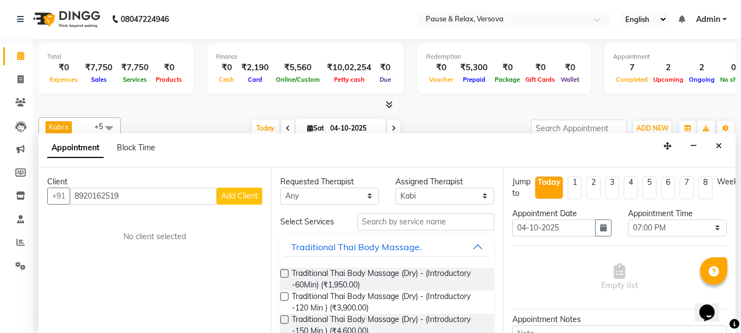
click at [246, 196] on span "Add Client" at bounding box center [239, 196] width 37 height 10
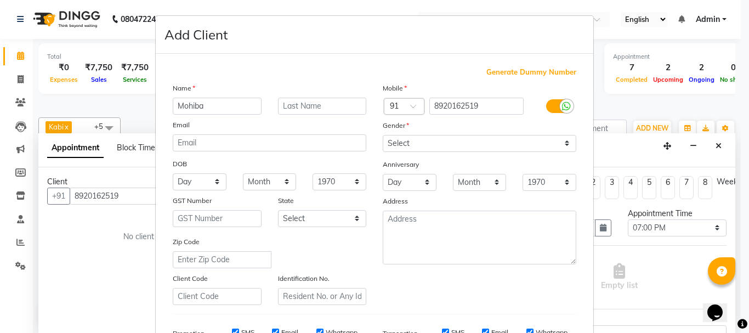
type input "Mohiba"
click at [296, 109] on input "text" at bounding box center [322, 106] width 89 height 17
type input "B"
click at [548, 150] on select "Select [DEMOGRAPHIC_DATA] [DEMOGRAPHIC_DATA] Other Prefer Not To Say" at bounding box center [480, 143] width 194 height 17
select select "[DEMOGRAPHIC_DATA]"
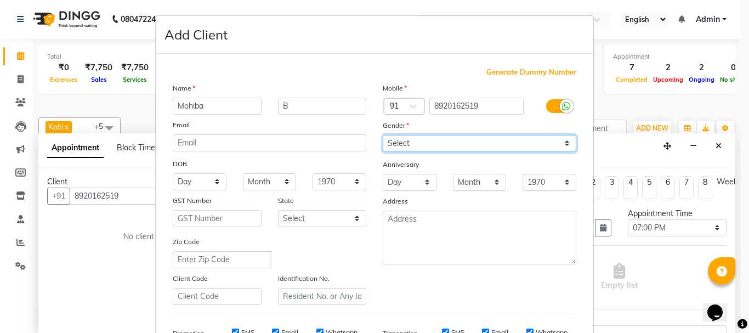
click at [383, 135] on select "Select [DEMOGRAPHIC_DATA] [DEMOGRAPHIC_DATA] Other Prefer Not To Say" at bounding box center [480, 143] width 194 height 17
drag, startPoint x: 731, startPoint y: 197, endPoint x: 741, endPoint y: 281, distance: 84.5
click at [741, 281] on ngb-modal-window "Add Client Generate Dummy Number Name Mohiba B Email DOB Day 01 02 03 04 05 06 …" at bounding box center [374, 166] width 749 height 333
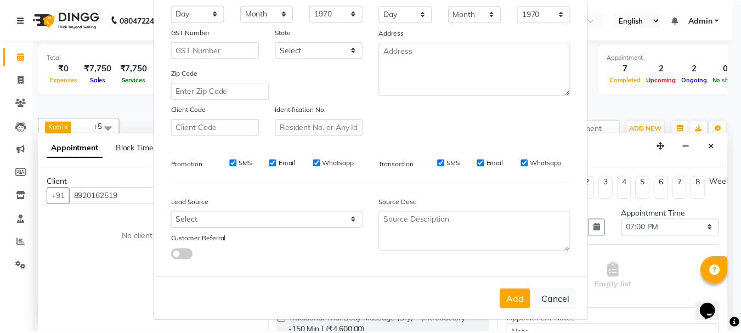
scroll to position [173, 0]
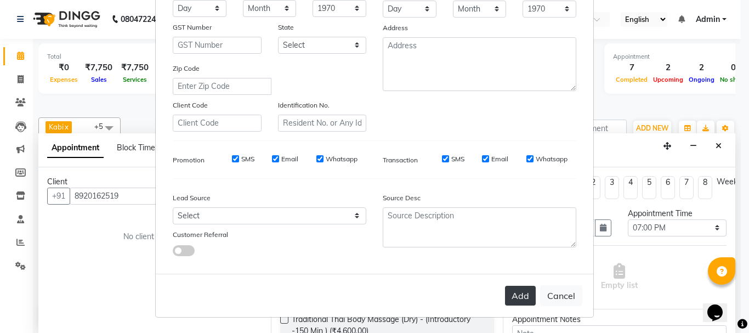
click at [517, 298] on button "Add" at bounding box center [520, 296] width 31 height 20
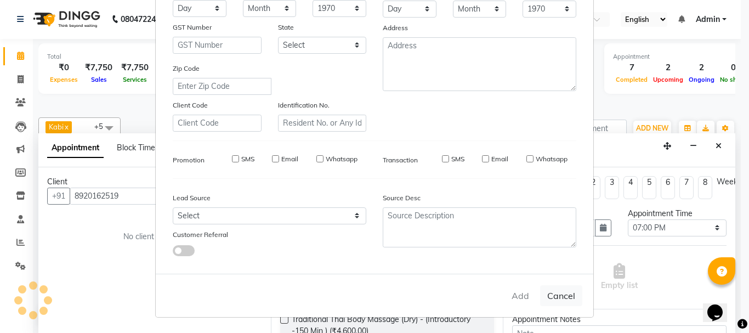
select select
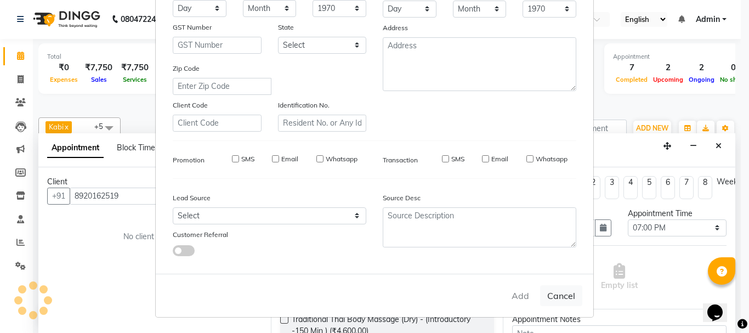
select select
checkbox input "false"
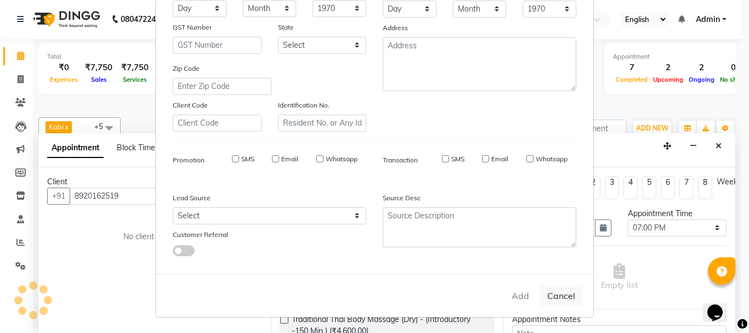
checkbox input "false"
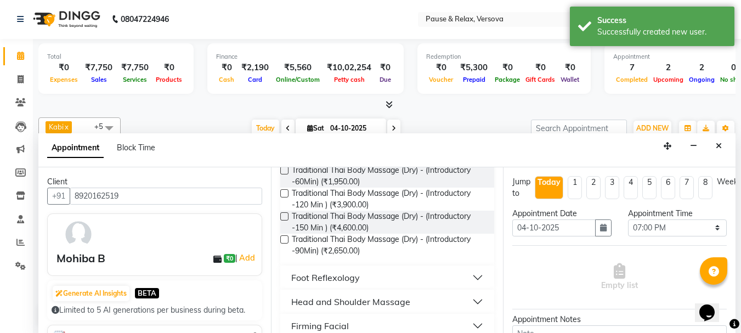
scroll to position [157, 0]
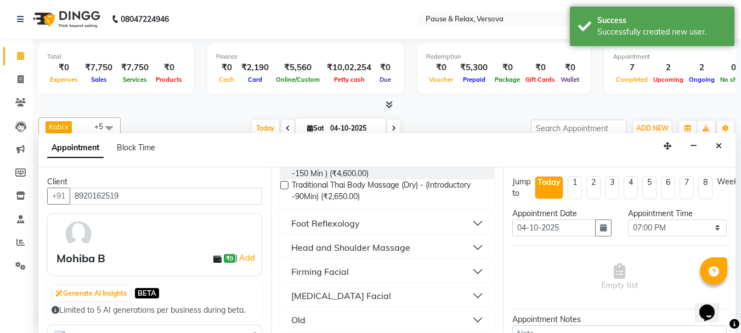
click at [471, 248] on button "Head and Shoulder Massage" at bounding box center [388, 248] width 206 height 20
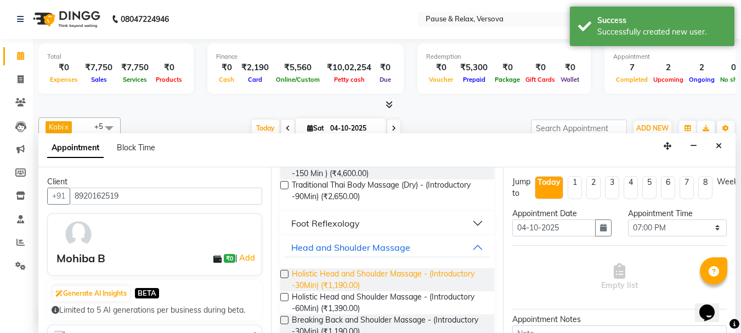
click at [338, 280] on span "Holistic Head and Shoulder Massage - (Introductory -30Min) (₹1,190.00)" at bounding box center [389, 279] width 194 height 23
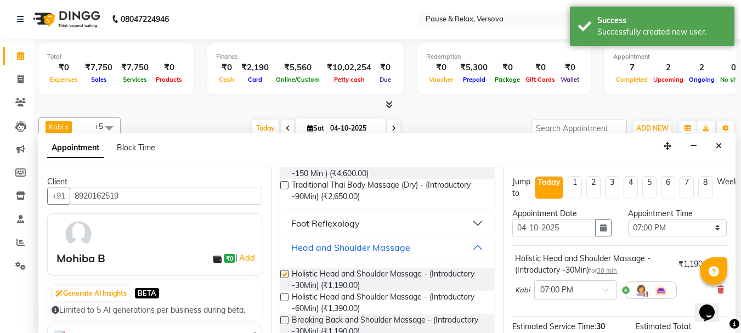
checkbox input "false"
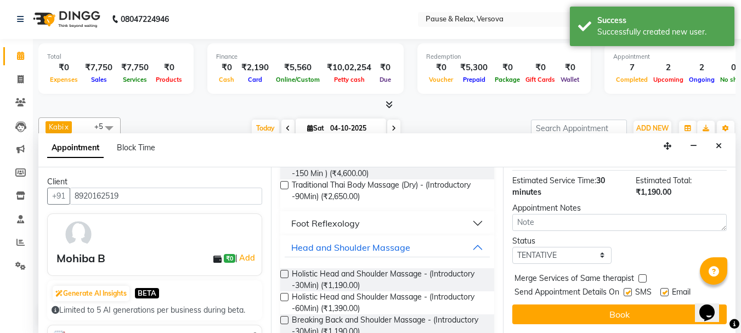
drag, startPoint x: 732, startPoint y: 205, endPoint x: 9, endPoint y: 14, distance: 748.4
click at [662, 288] on label at bounding box center [664, 292] width 8 height 8
click at [662, 290] on input "checkbox" at bounding box center [663, 293] width 7 height 7
checkbox input "false"
click at [662, 304] on button "Book" at bounding box center [619, 314] width 214 height 20
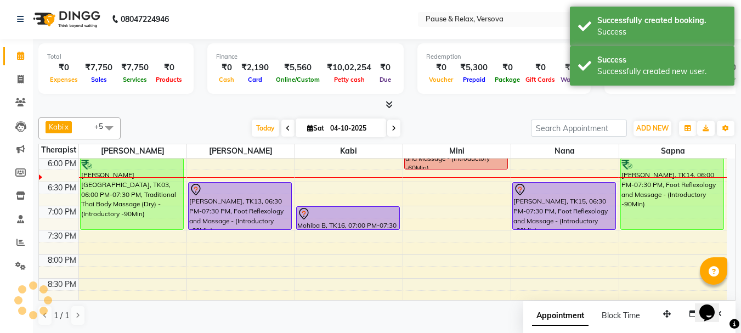
scroll to position [0, 0]
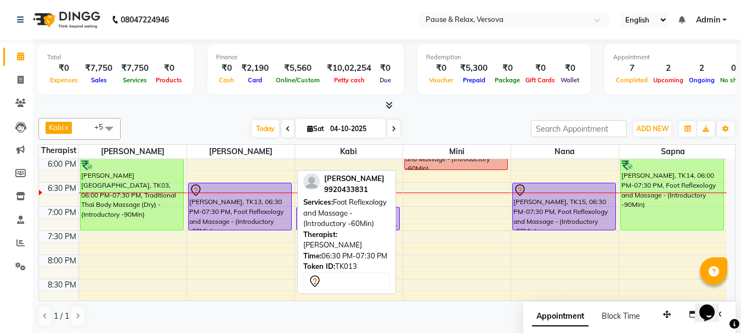
click at [228, 203] on div "[PERSON_NAME], TK13, 06:30 PM-07:30 PM, Foot Reflexology and Massage - (Introdu…" at bounding box center [240, 206] width 103 height 47
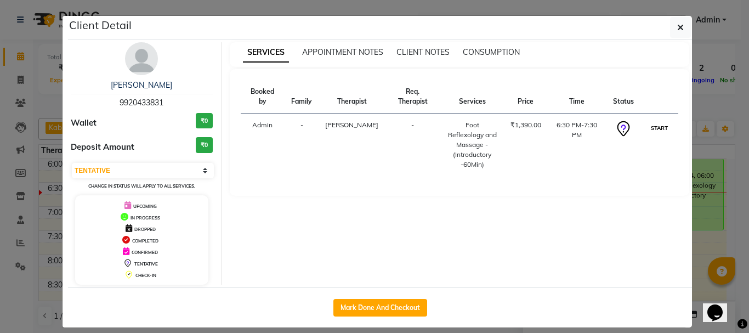
click at [650, 121] on button "START" at bounding box center [659, 128] width 22 height 14
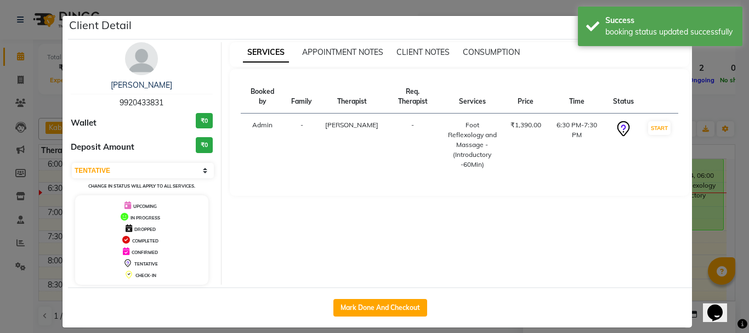
select select "1"
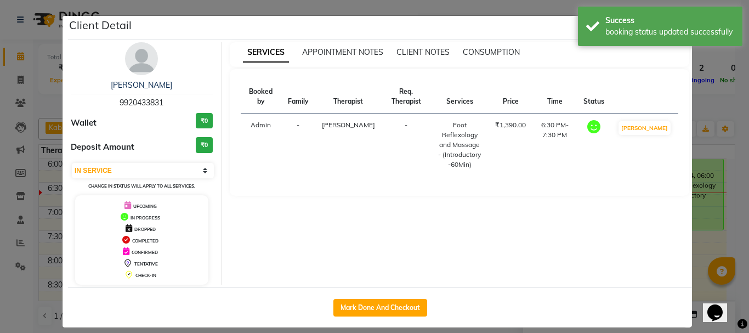
click at [713, 257] on ngb-modal-window "Client Detail [PERSON_NAME] 9920433831 Wallet ₹0 Deposit Amount ₹0 Select IN SE…" at bounding box center [374, 166] width 749 height 333
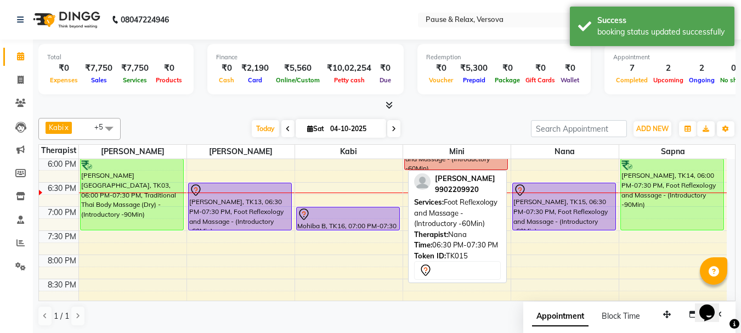
click at [548, 214] on div "[PERSON_NAME], TK15, 06:30 PM-07:30 PM, Foot Reflexology and Massage - (Introdu…" at bounding box center [564, 206] width 103 height 47
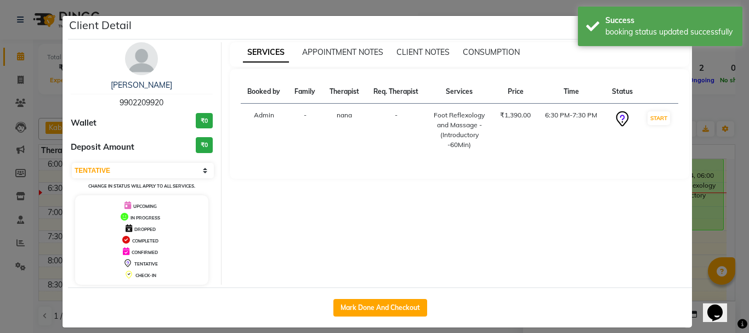
drag, startPoint x: 635, startPoint y: 131, endPoint x: 643, endPoint y: 132, distance: 8.2
click at [643, 132] on td "START" at bounding box center [659, 130] width 39 height 53
click at [654, 120] on button "START" at bounding box center [659, 118] width 22 height 14
select select "1"
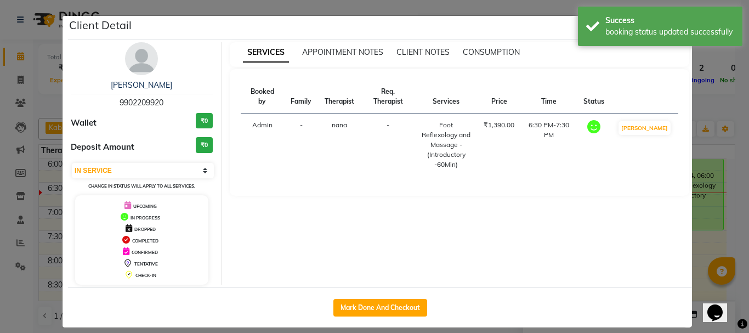
click at [709, 242] on ngb-modal-window "Client Detail [PERSON_NAME] 9902209920 Wallet ₹0 Deposit Amount ₹0 Select IN SE…" at bounding box center [374, 166] width 749 height 333
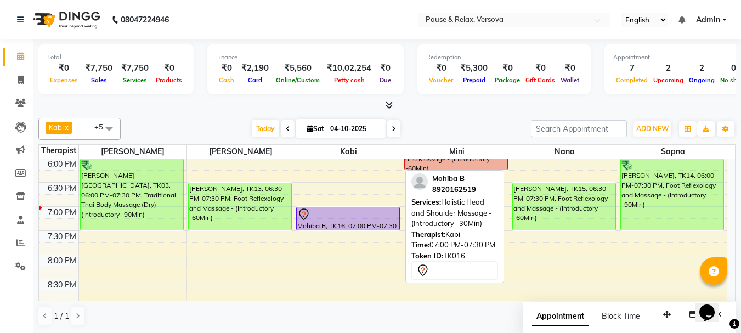
click at [372, 212] on div at bounding box center [347, 214] width 101 height 13
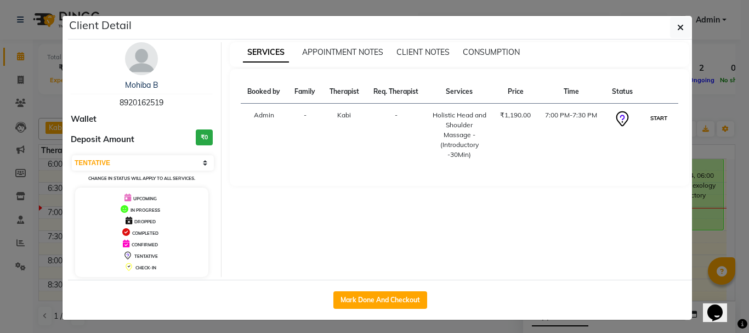
click at [654, 118] on button "START" at bounding box center [659, 118] width 22 height 14
select select "1"
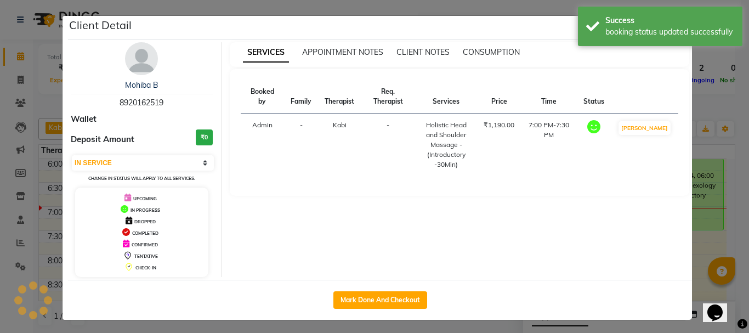
click at [699, 245] on ngb-modal-window "Client Detail Mohiba B 8920162519 Wallet Deposit Amount ₹0 Select IN SERVICE CO…" at bounding box center [374, 166] width 749 height 333
